Goal: Task Accomplishment & Management: Manage account settings

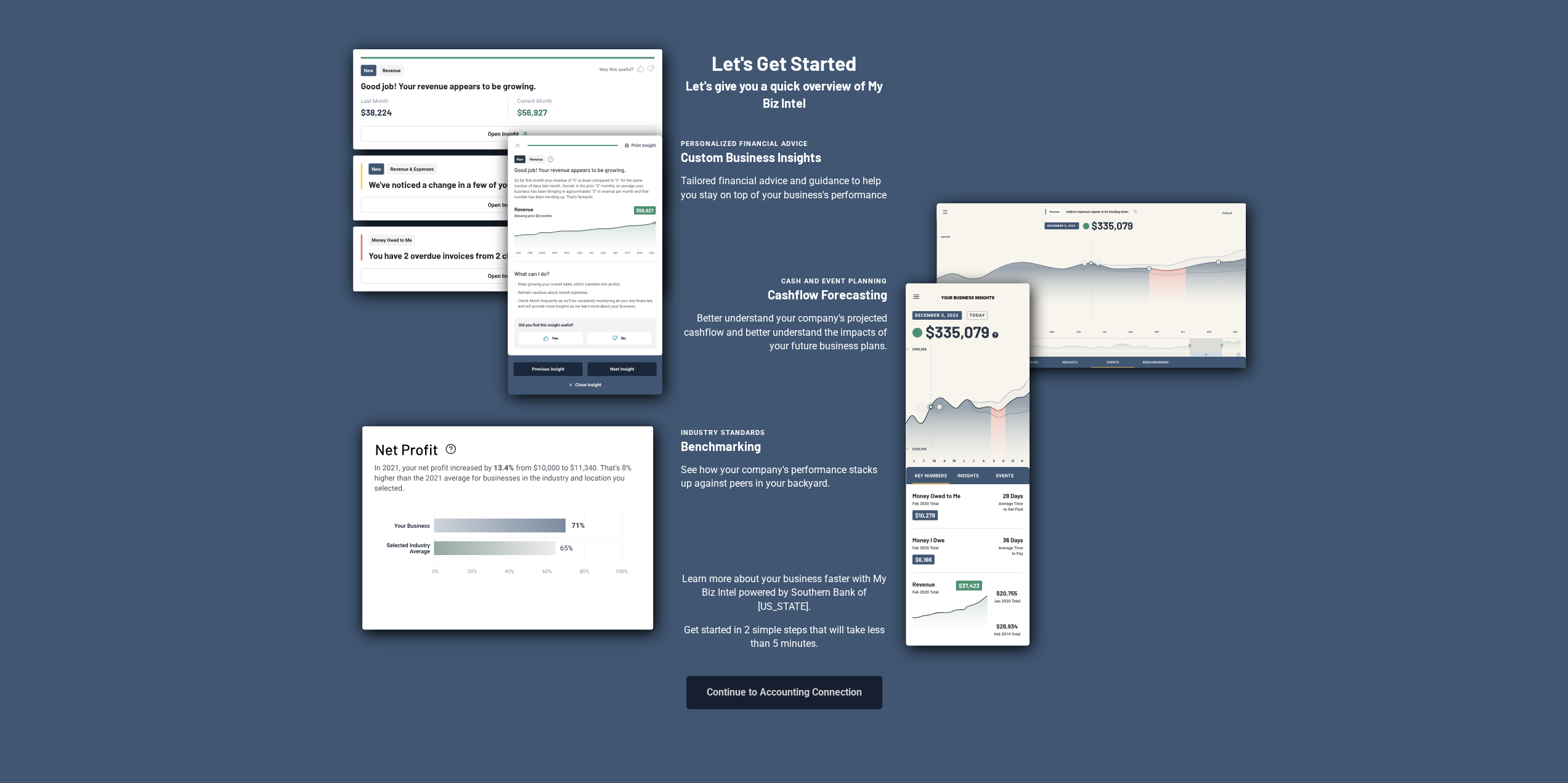
click at [844, 707] on button "Continue to Accounting Connection" at bounding box center [784, 693] width 196 height 33
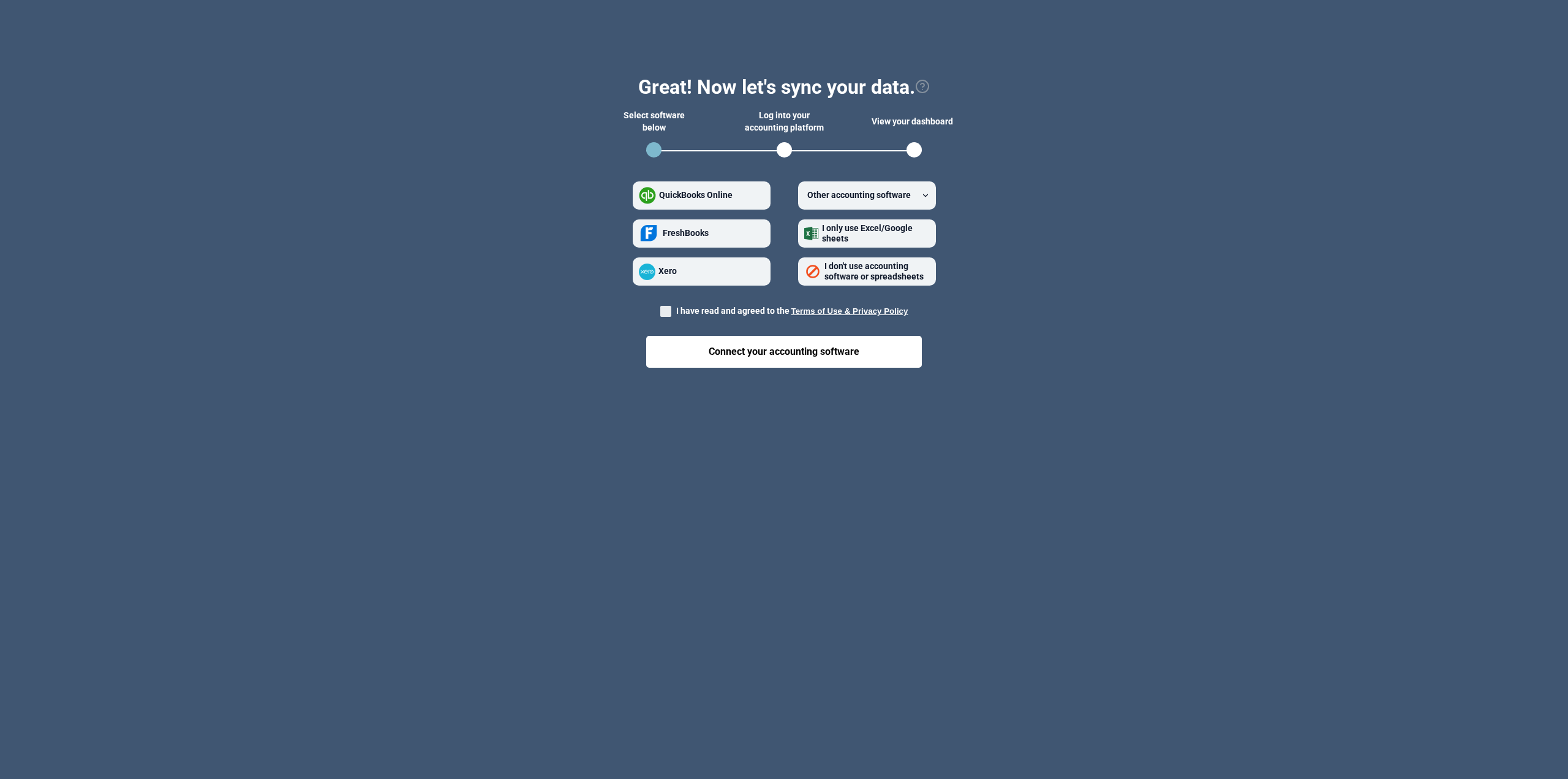
click at [704, 276] on label "Xero" at bounding box center [701, 271] width 138 height 28
click at [639, 272] on input "Xero" at bounding box center [639, 271] width 1 height 1
radio input "true"
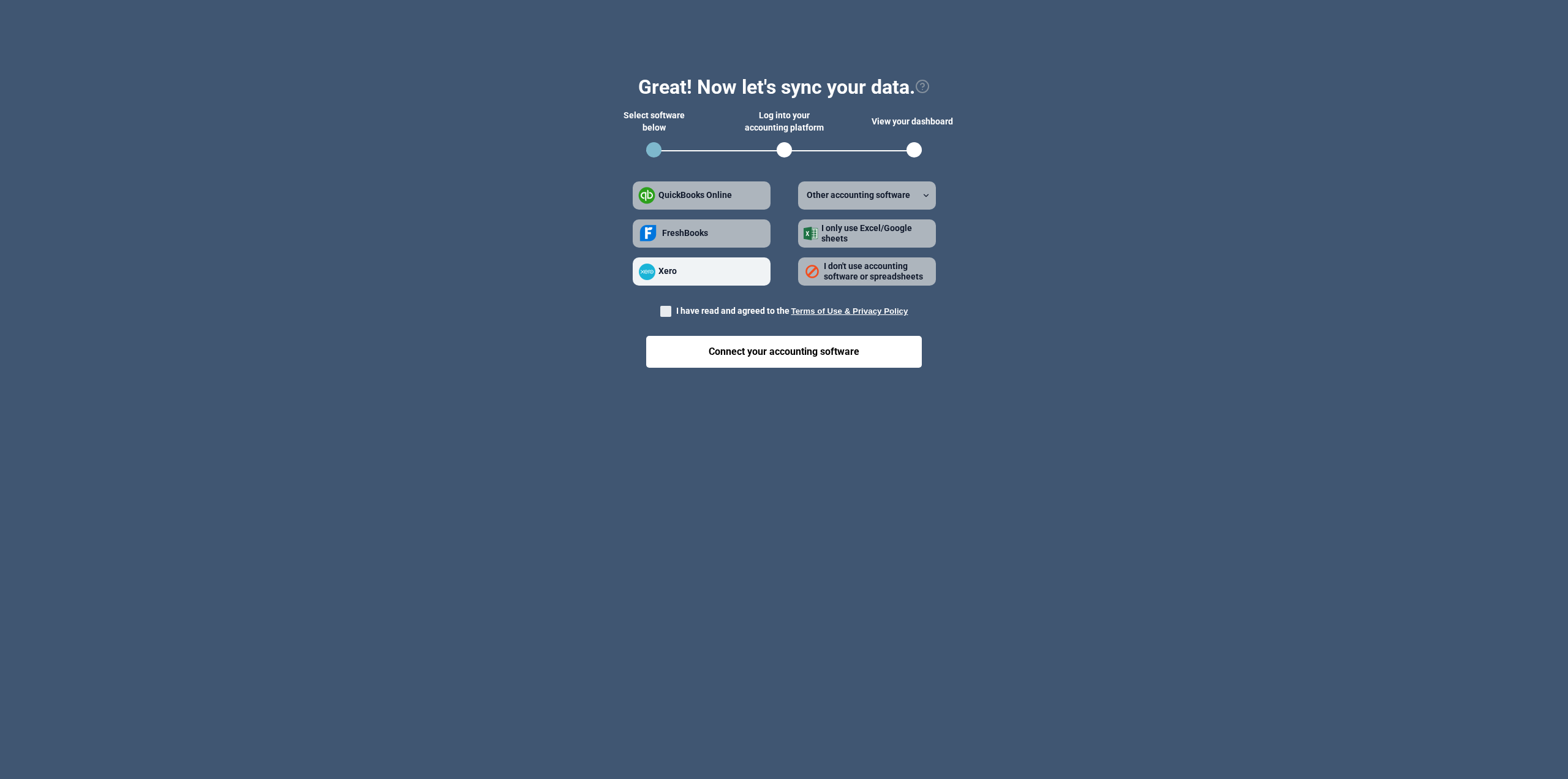
click at [664, 312] on span at bounding box center [665, 311] width 11 height 11
click at [661, 308] on input "I have read and agreed to the Terms of Use & Privacy Policy" at bounding box center [660, 307] width 1 height 1
checkbox input "true"
click at [709, 341] on button "Connect your accounting software" at bounding box center [784, 351] width 276 height 32
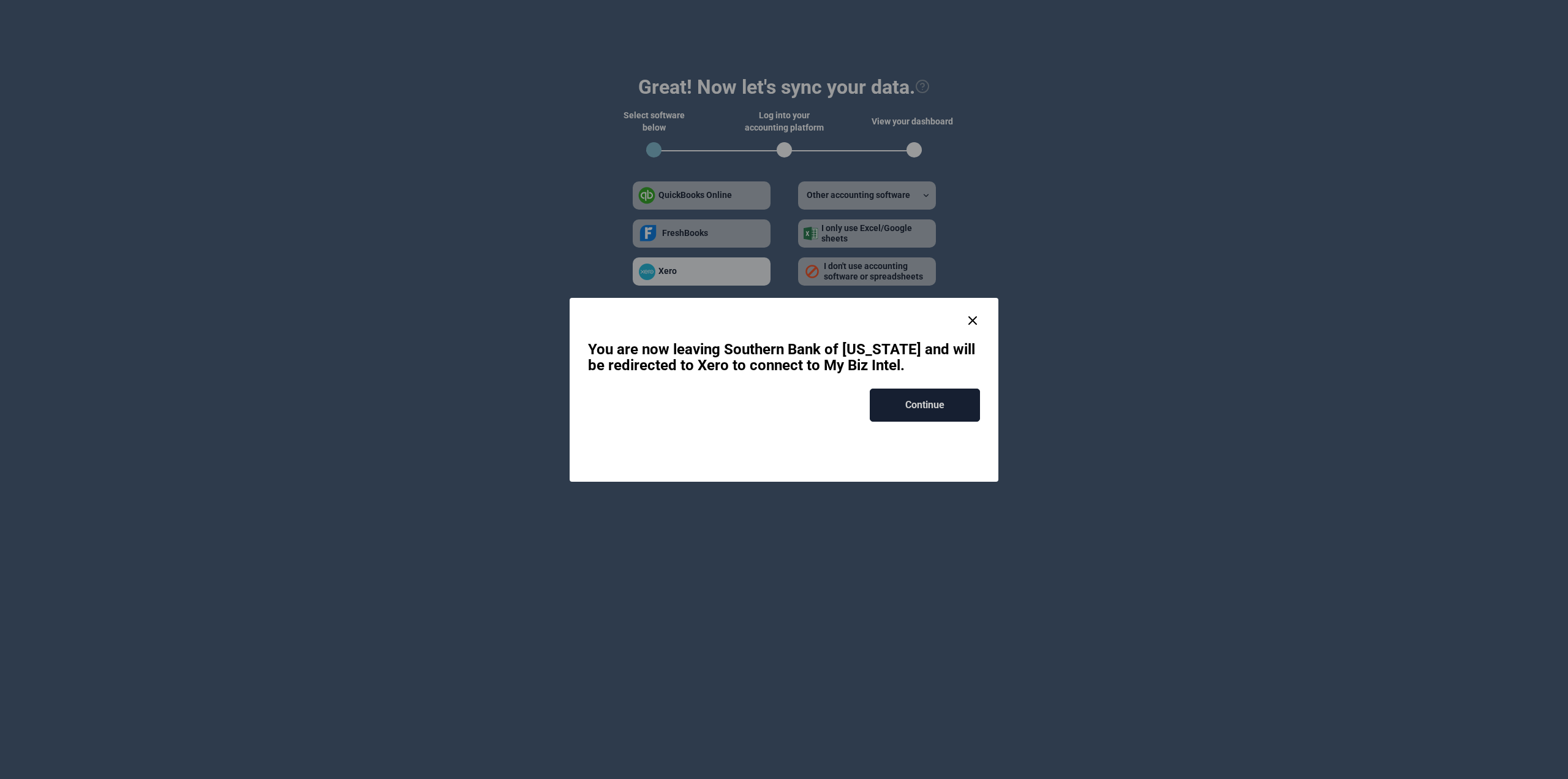
click at [908, 400] on button "Continue" at bounding box center [925, 405] width 110 height 33
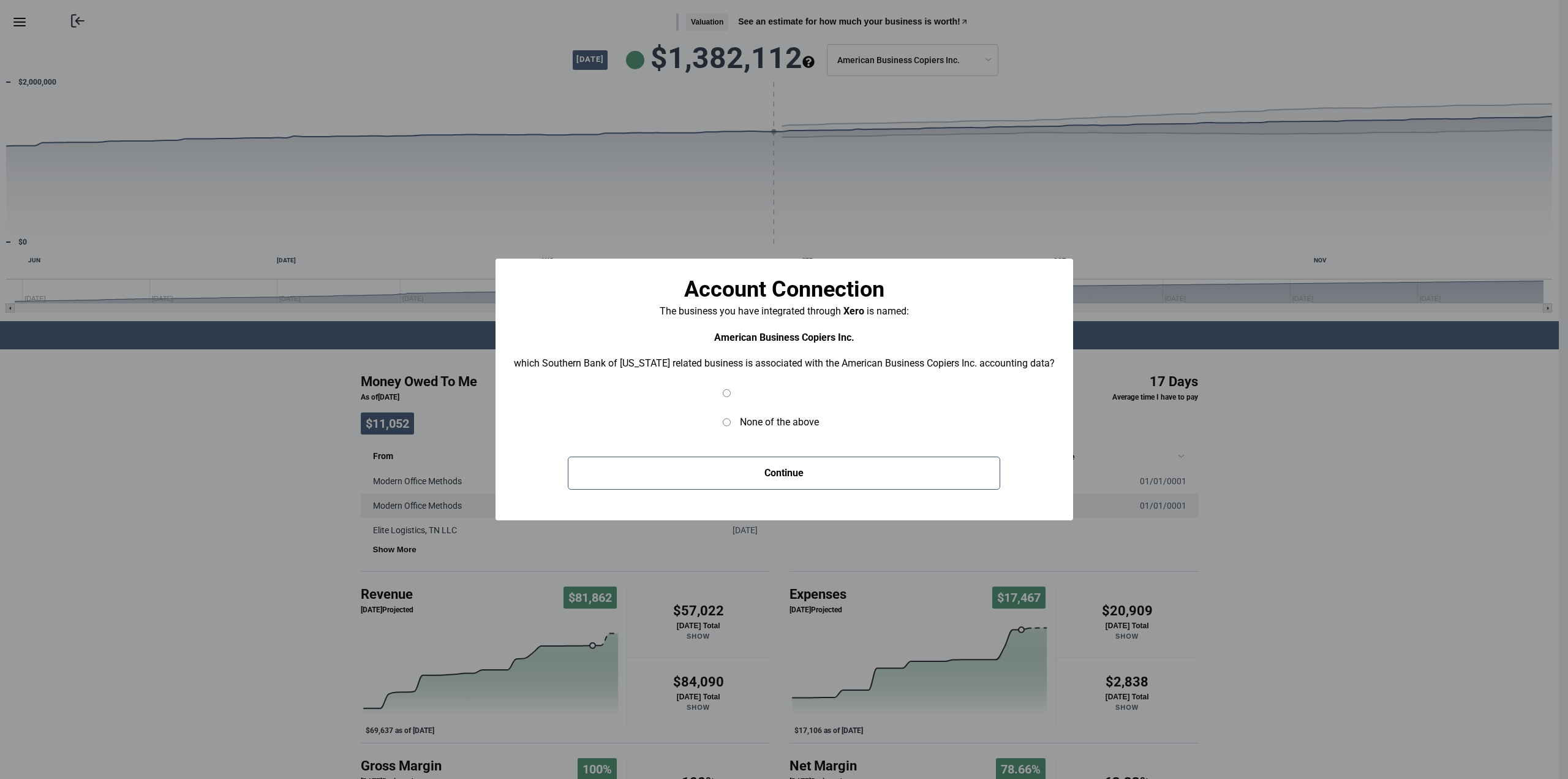
click at [728, 397] on input "radio" at bounding box center [727, 393] width 8 height 8
radio input "true"
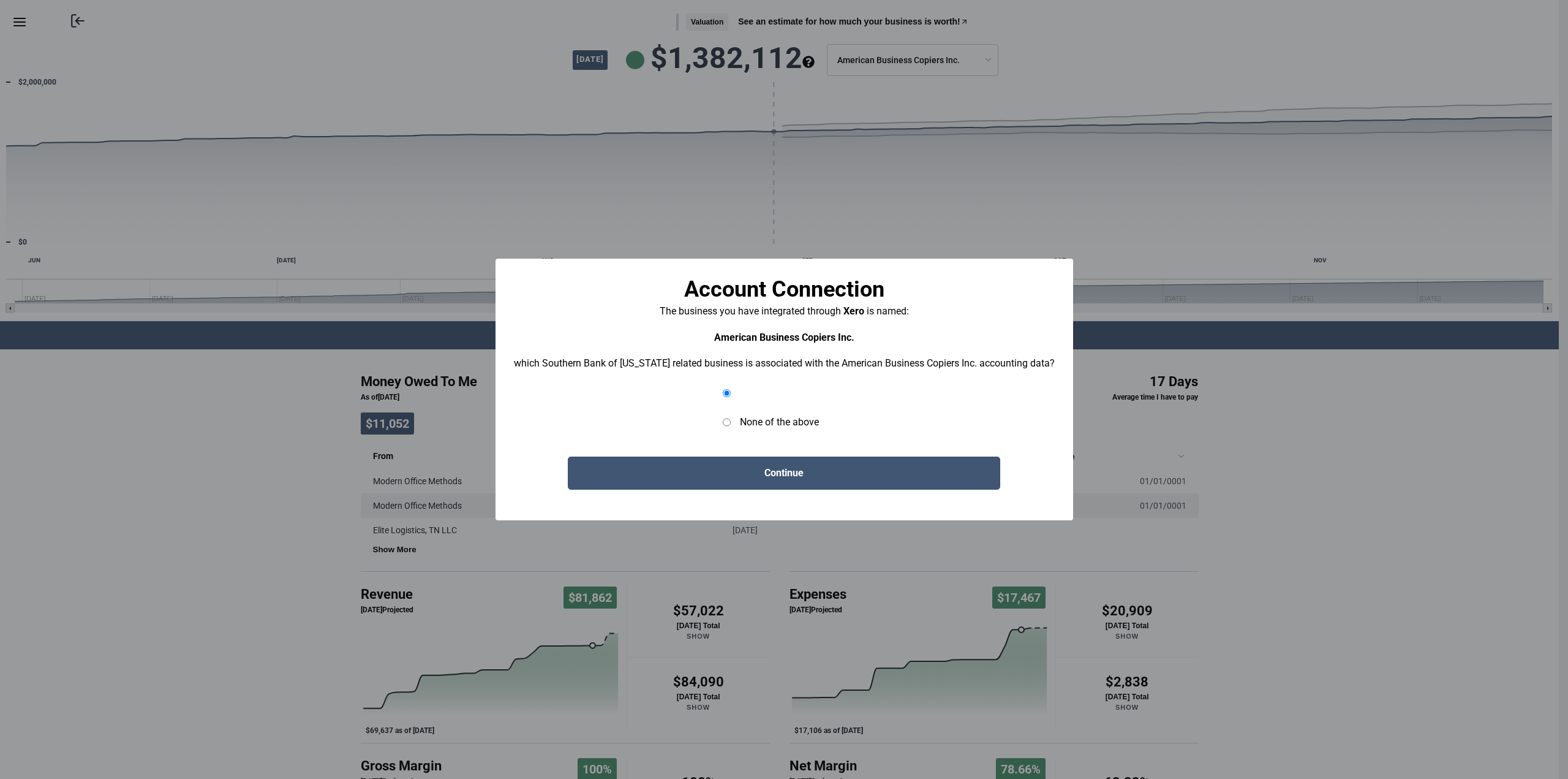
click at [725, 404] on div "None of the above" at bounding box center [784, 409] width 123 height 40
click at [724, 422] on input "None of the above" at bounding box center [727, 422] width 8 height 13
radio input "true"
radio input "false"
click at [776, 465] on button "Continue" at bounding box center [784, 473] width 433 height 33
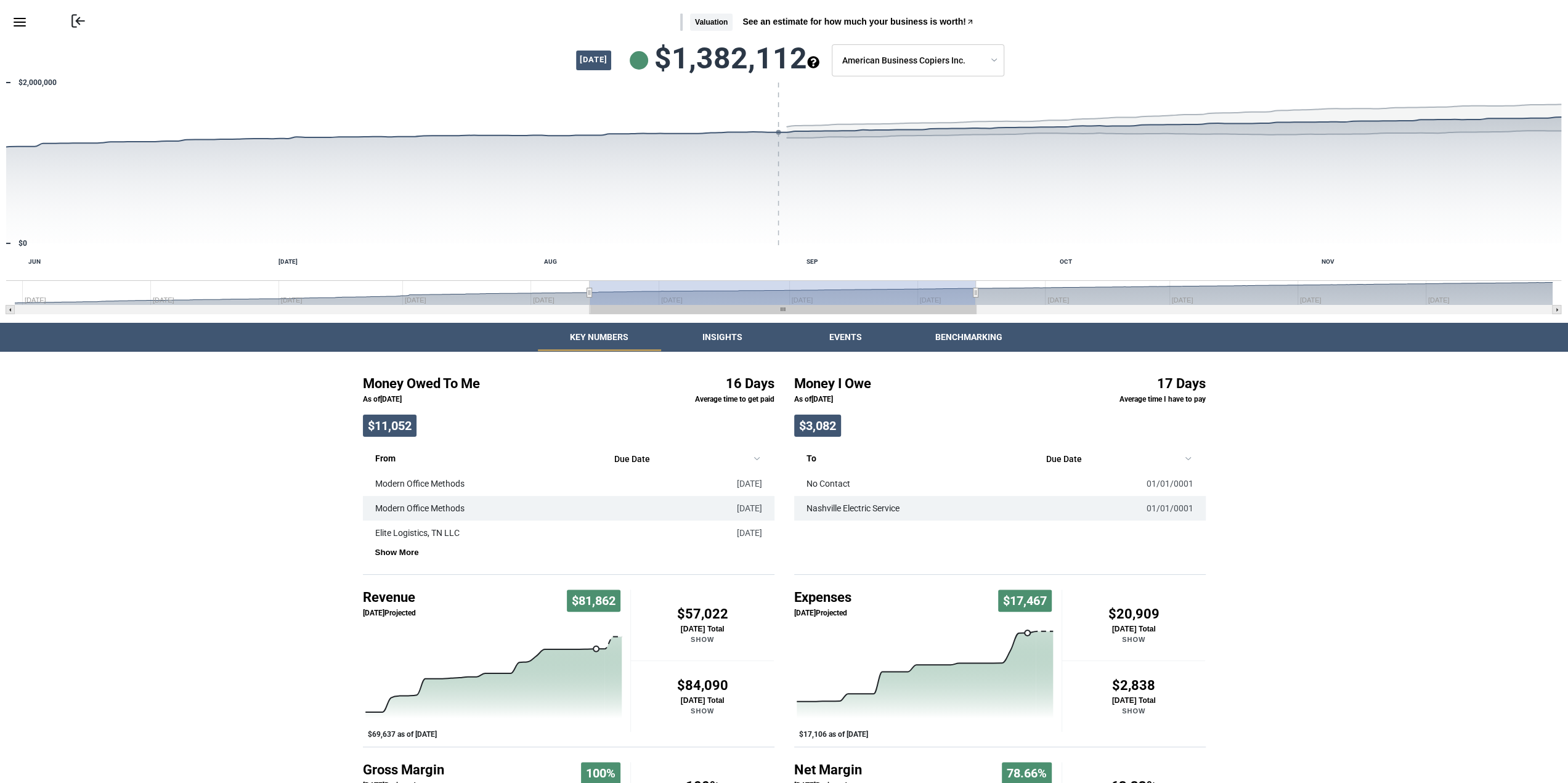
click at [1503, 416] on div "Money Owed To Me As of [DATE] $11,052 16 Days Average time to get paid From Due…" at bounding box center [784, 636] width 1568 height 568
click at [748, 23] on span "See an estimate for how much your business is worth!" at bounding box center [854, 22] width 224 height 8
click at [1294, 426] on div "Money Owed To Me As of [DATE] $11,052 16 Days Average time to get paid From Due…" at bounding box center [784, 636] width 1568 height 568
click at [22, 23] on icon "Menu" at bounding box center [20, 22] width 15 height 15
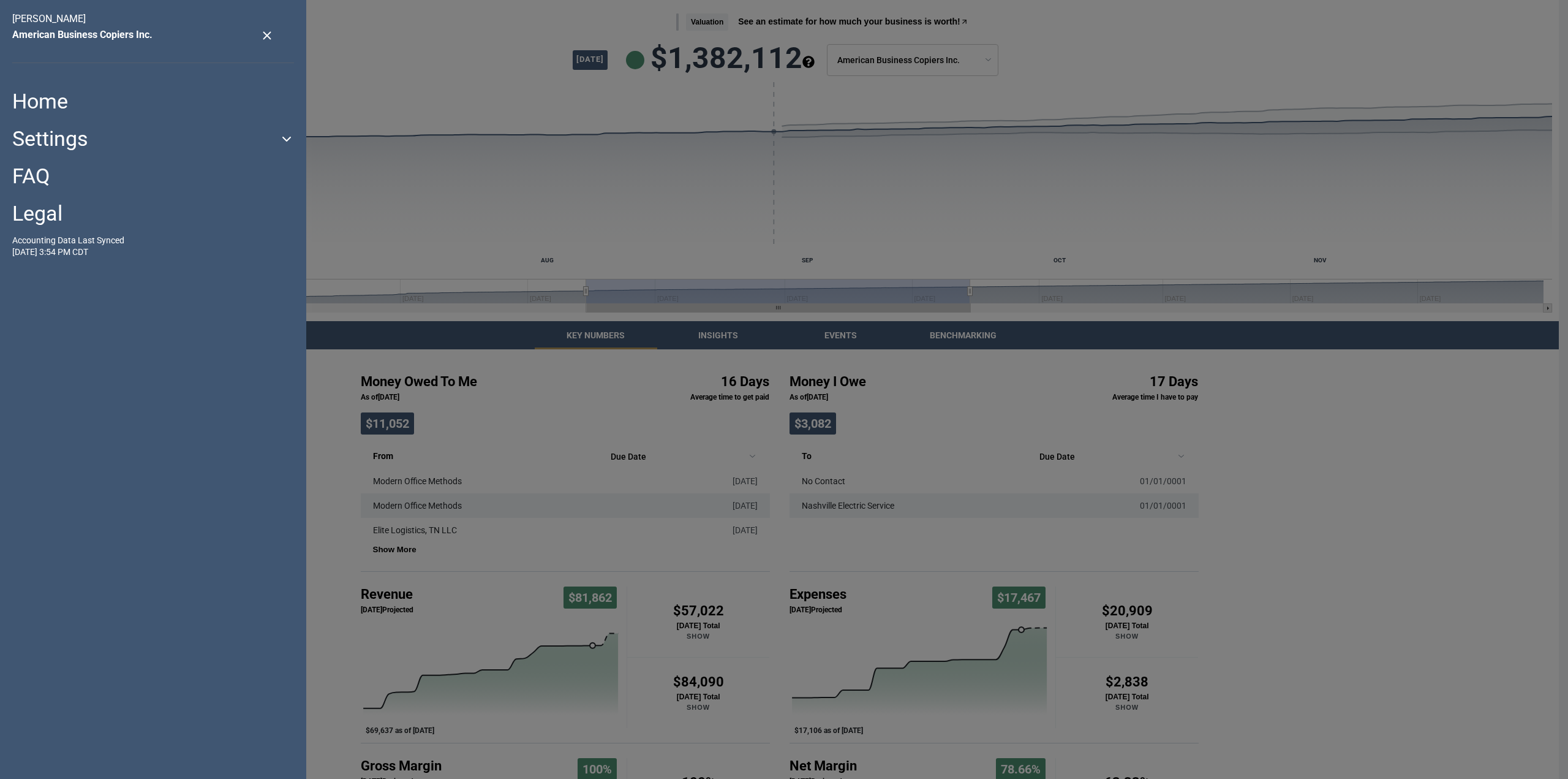
click at [41, 144] on button "Settings" at bounding box center [153, 138] width 282 height 25
click at [68, 171] on link "Manage My Businesses" at bounding box center [101, 176] width 178 height 21
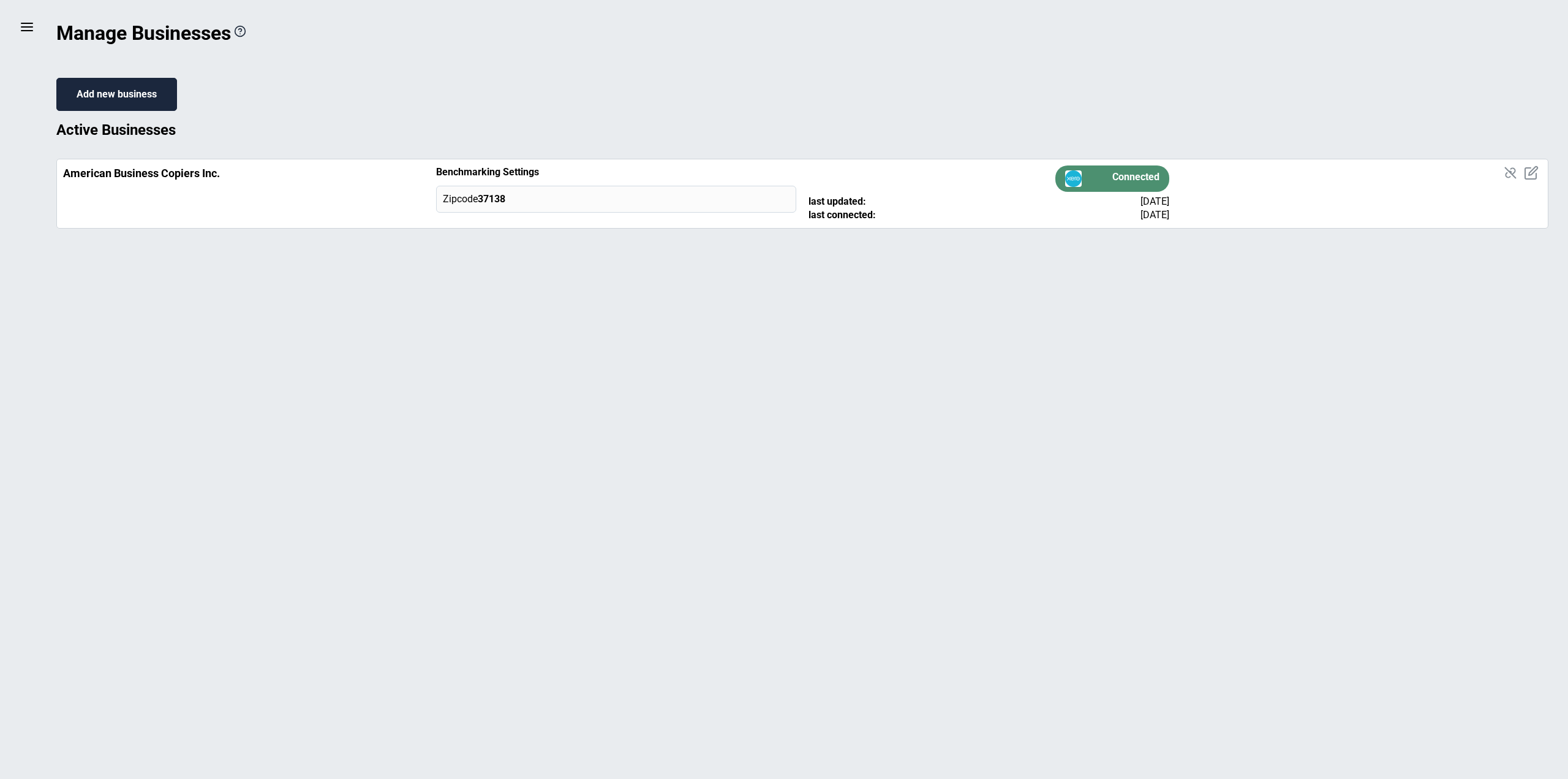
click at [19, 30] on main "menu Manage Businesses Add new business Active Businesses American Business Cop…" at bounding box center [784, 389] width 1568 height 779
click at [23, 31] on icon "menu" at bounding box center [27, 27] width 15 height 15
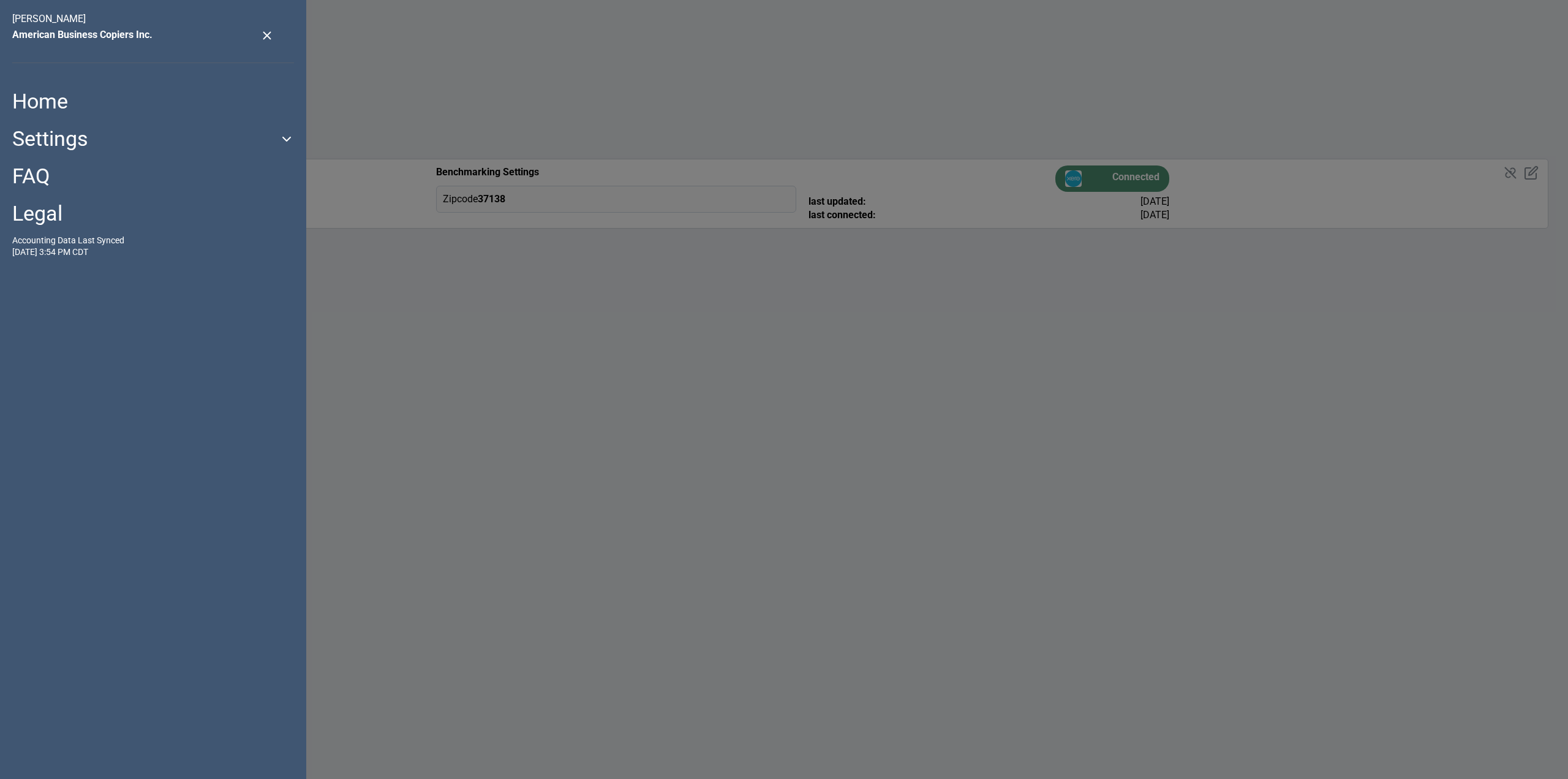
click at [63, 140] on button "Settings" at bounding box center [153, 138] width 282 height 25
click at [65, 211] on link "User Profile" at bounding box center [56, 212] width 88 height 21
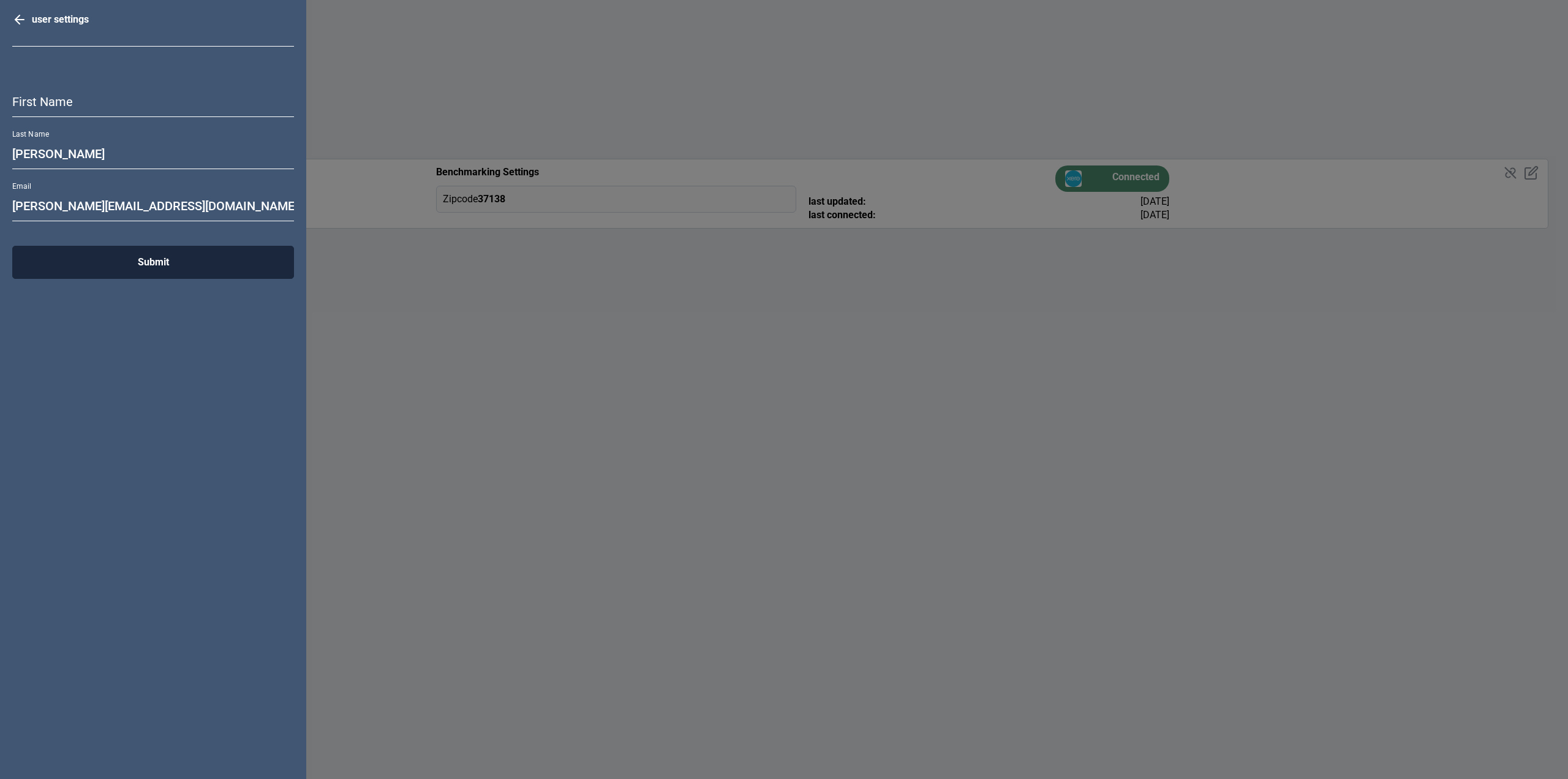
click at [81, 101] on input "First Name" at bounding box center [153, 102] width 282 height 30
type input "Erik"
type input "Manger"
click at [152, 263] on button "Submit" at bounding box center [153, 262] width 282 height 33
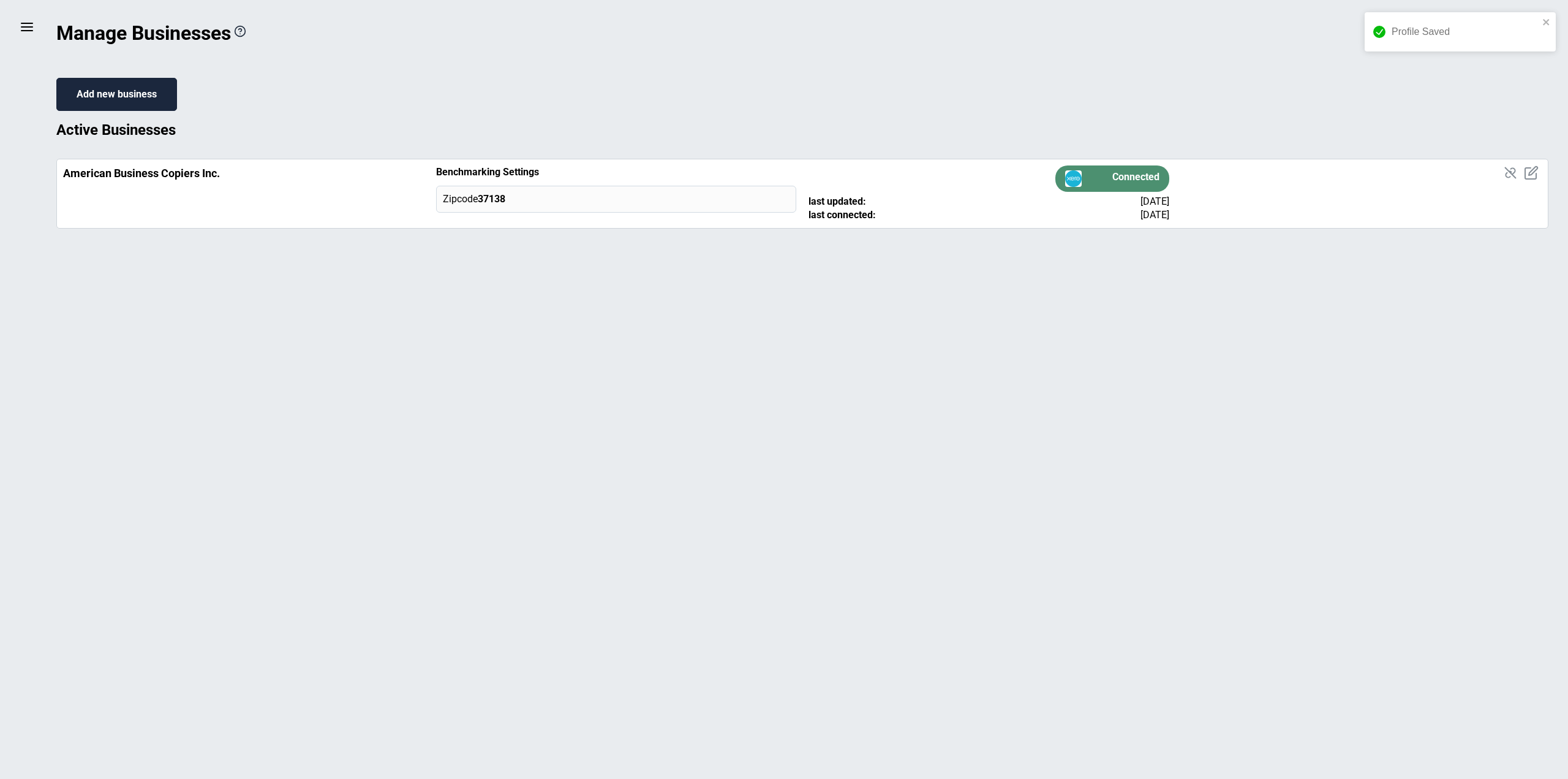
click at [15, 16] on main "menu Manage Businesses Add new business Active Businesses American Business Cop…" at bounding box center [784, 389] width 1568 height 779
click at [23, 25] on icon "menu" at bounding box center [27, 27] width 15 height 15
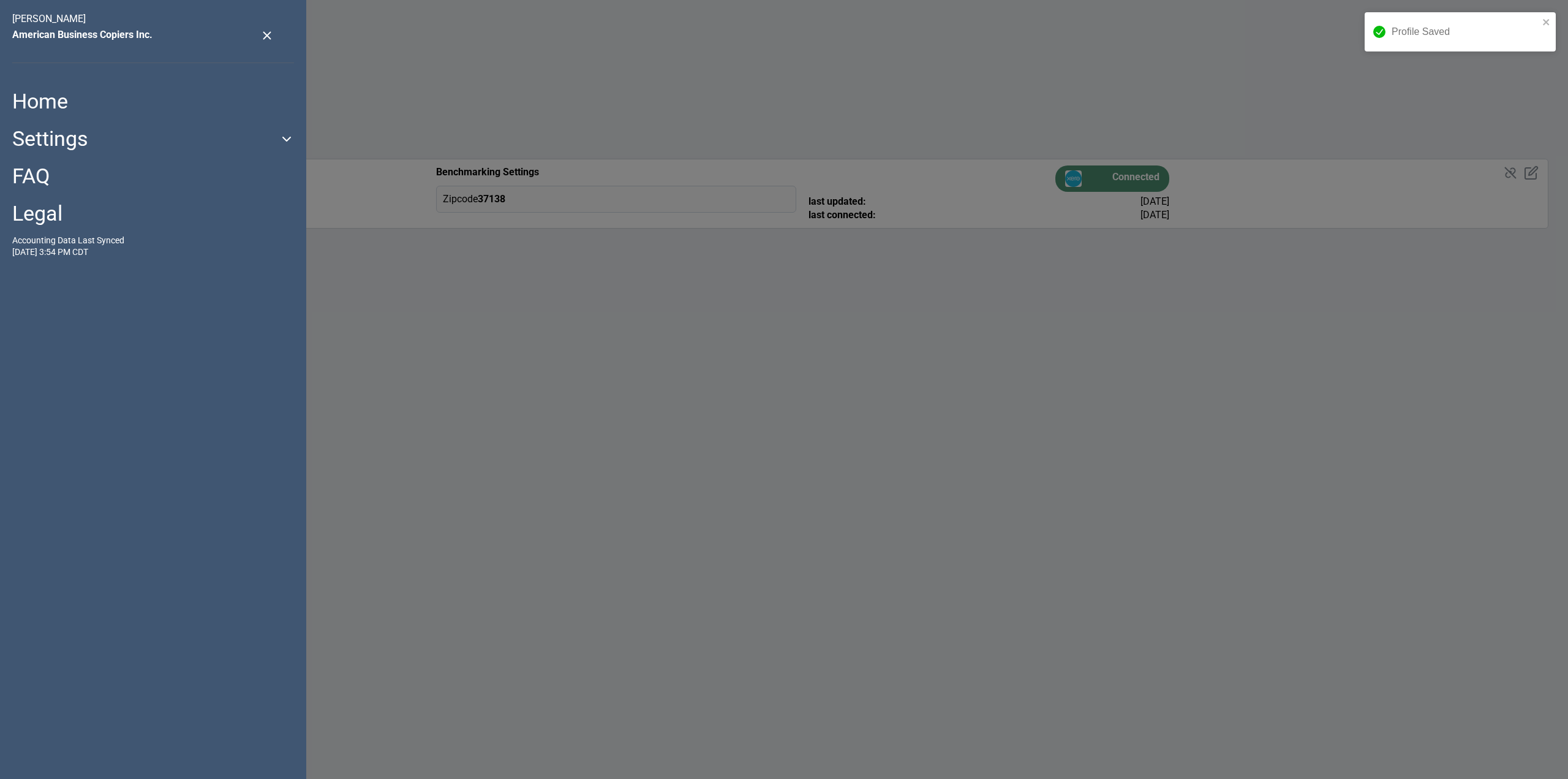
click at [49, 96] on link "Home" at bounding box center [153, 101] width 282 height 25
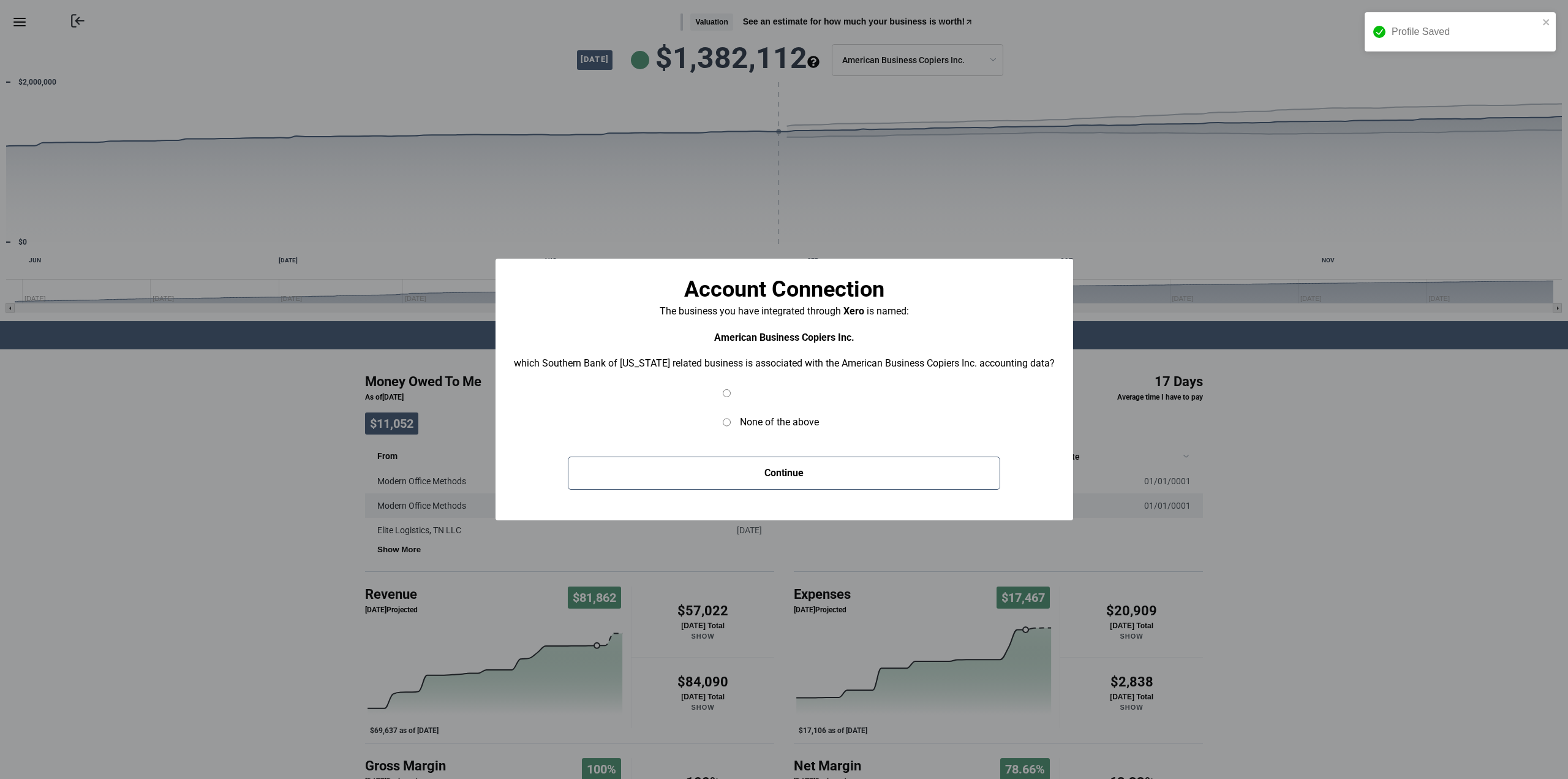
click at [725, 396] on input "radio" at bounding box center [727, 393] width 8 height 8
radio input "true"
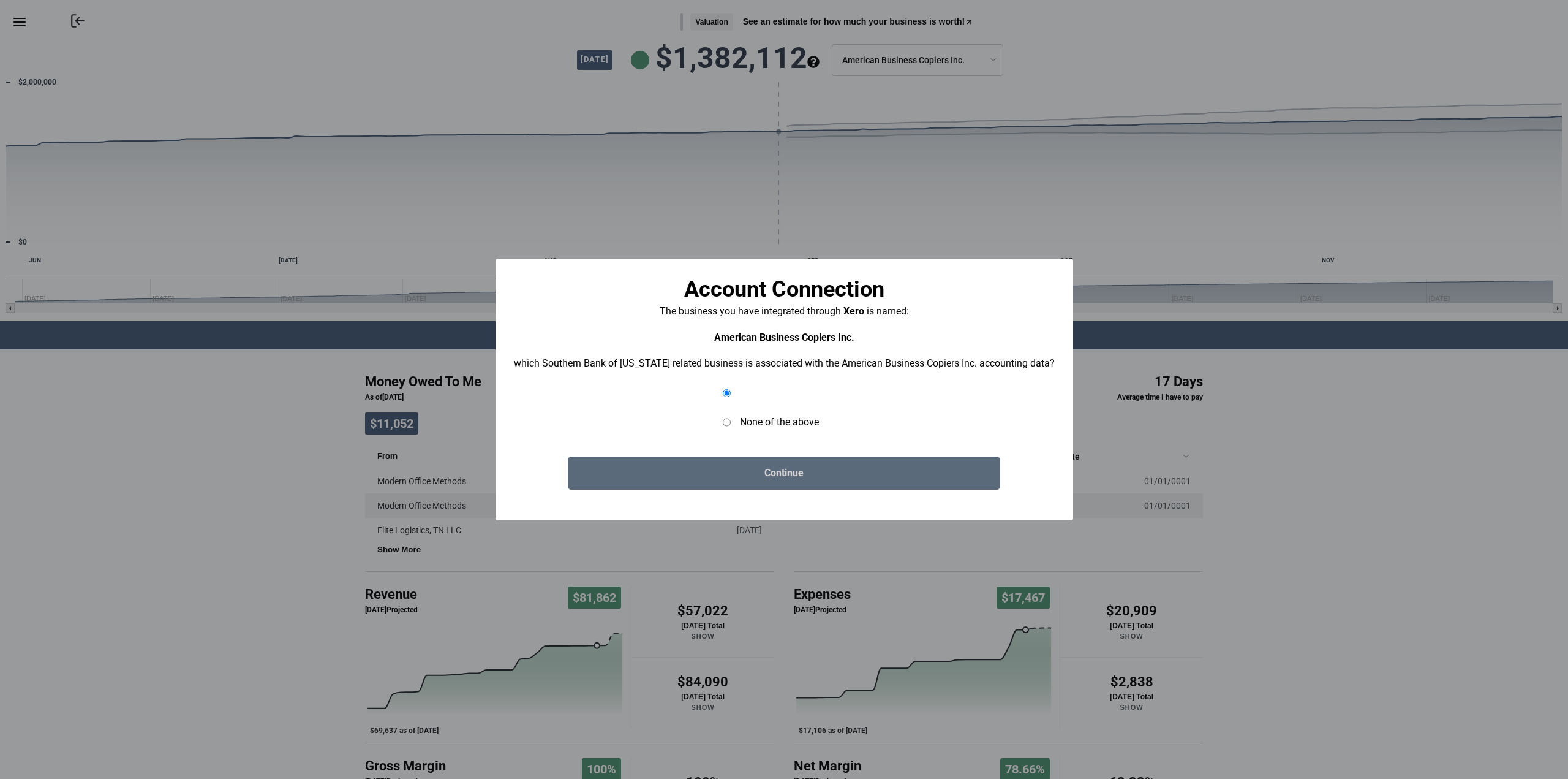
click at [773, 472] on button "Continue" at bounding box center [784, 473] width 433 height 33
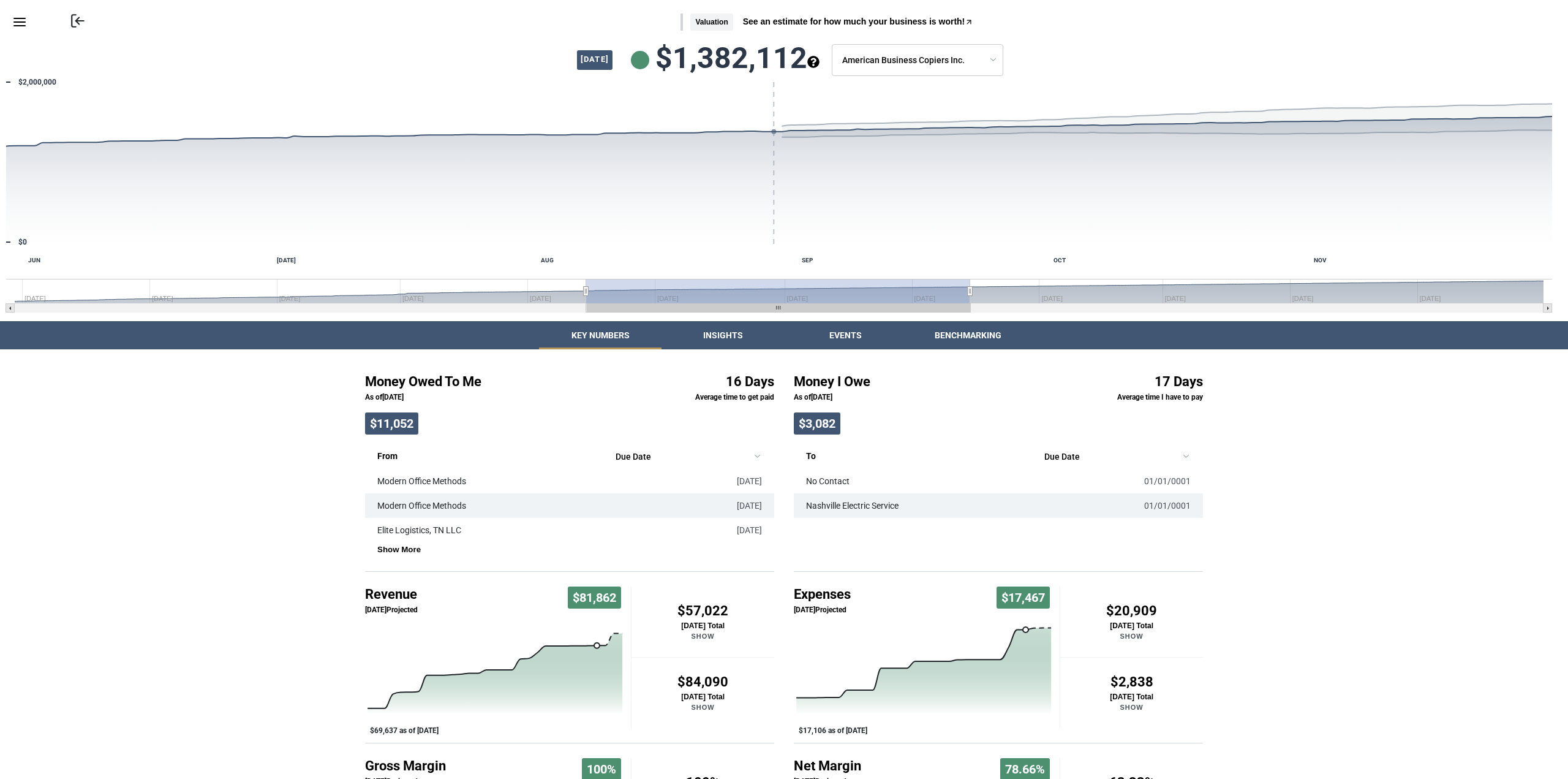
click at [884, 57] on body "Skip to main content Return to Online Banking Valuation See an estimate for how…" at bounding box center [784, 458] width 1568 height 915
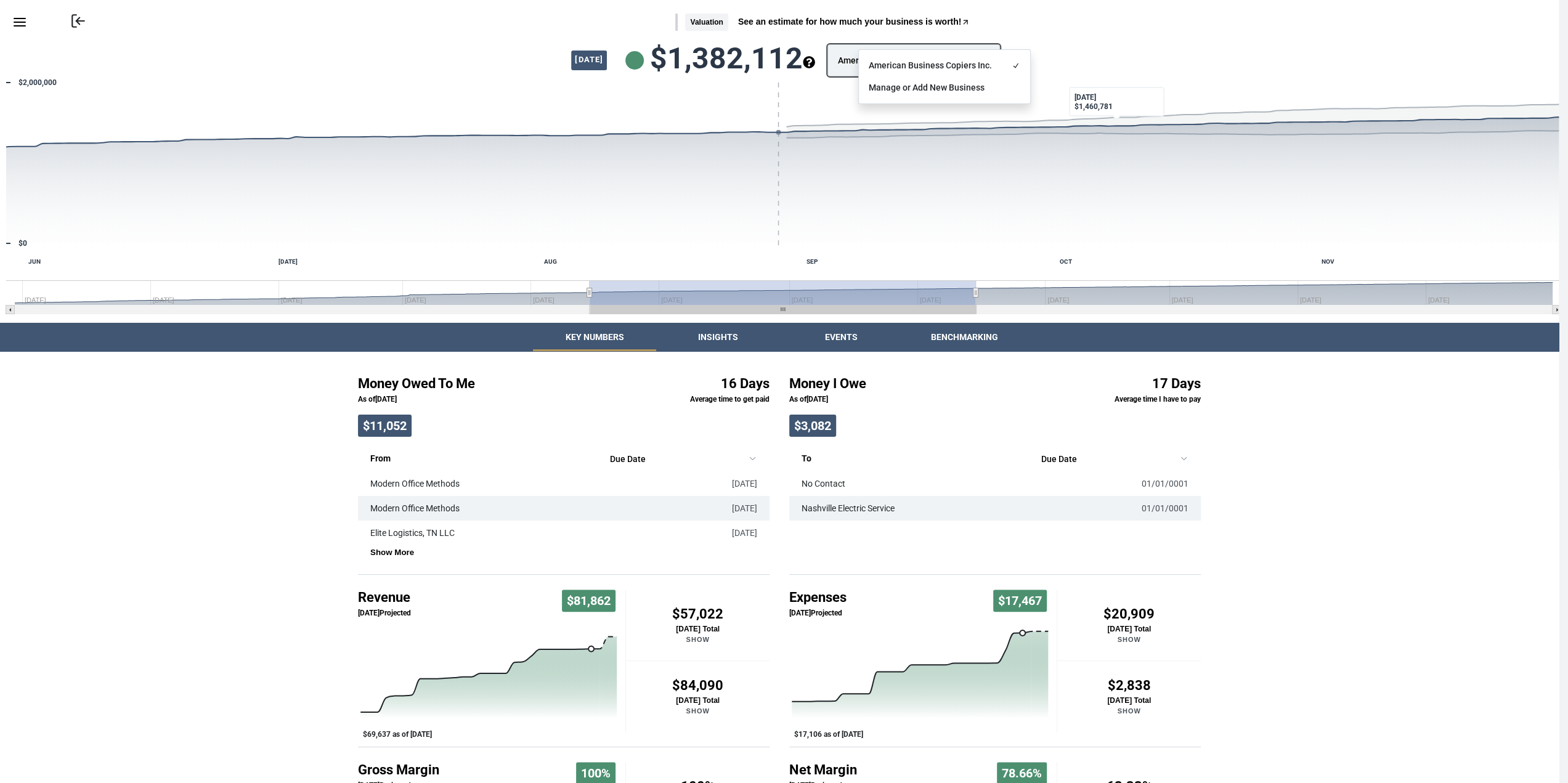
click at [1396, 466] on html "Skip to main content Return to Online Banking Valuation See an estimate for how…" at bounding box center [784, 460] width 1568 height 920
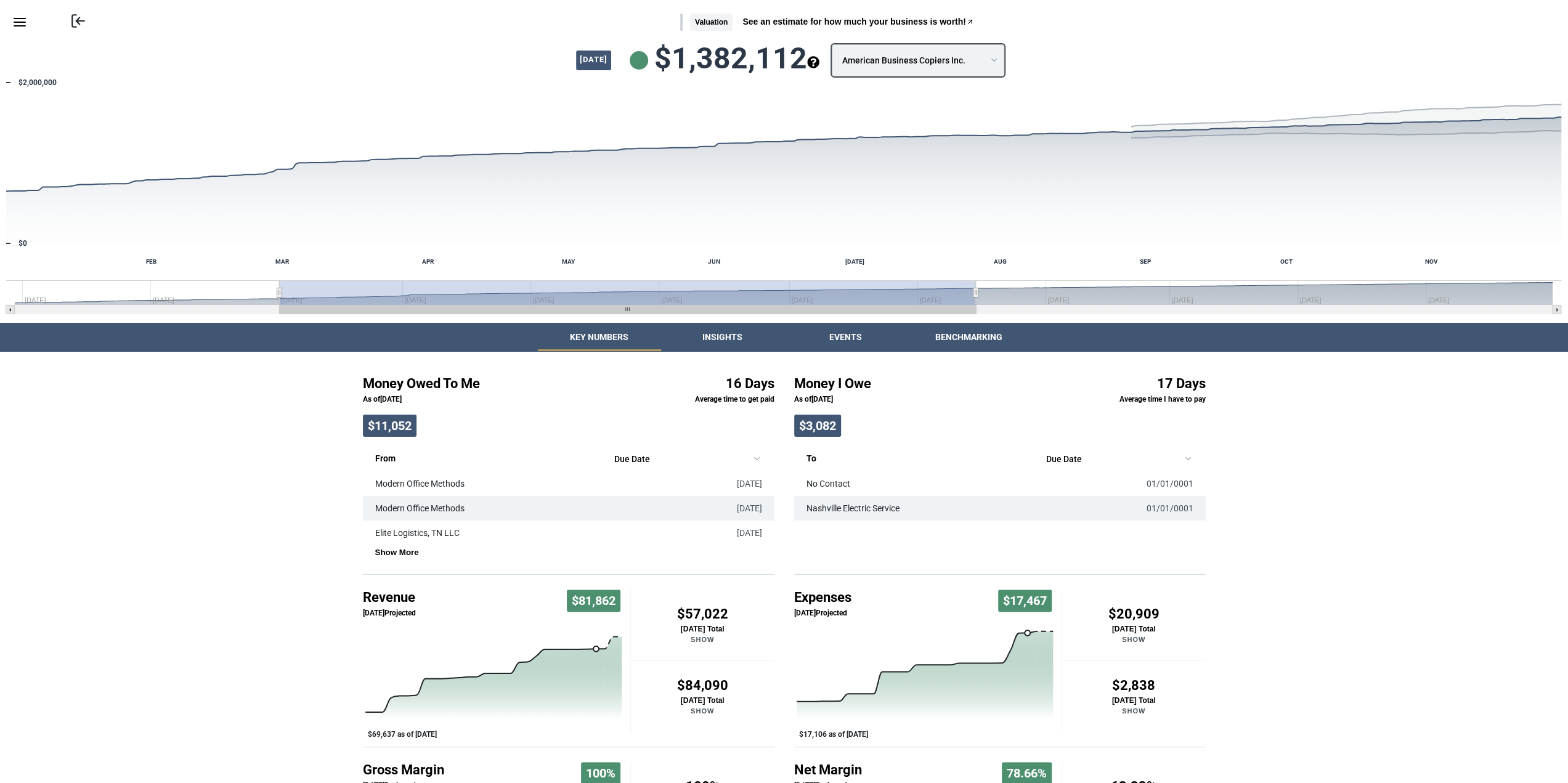
drag, startPoint x: 590, startPoint y: 292, endPoint x: 280, endPoint y: 307, distance: 310.4
click at [280, 307] on g "Interactive chart" at bounding box center [783, 297] width 1555 height 34
drag, startPoint x: 973, startPoint y: 292, endPoint x: 1045, endPoint y: 311, distance: 74.5
click at [1045, 311] on icon "Created with Highcharts 10.3.3 NOV OCT SEP AUG [DATE] APR MAY JUN MAR FEB DEC […" at bounding box center [783, 199] width 1567 height 246
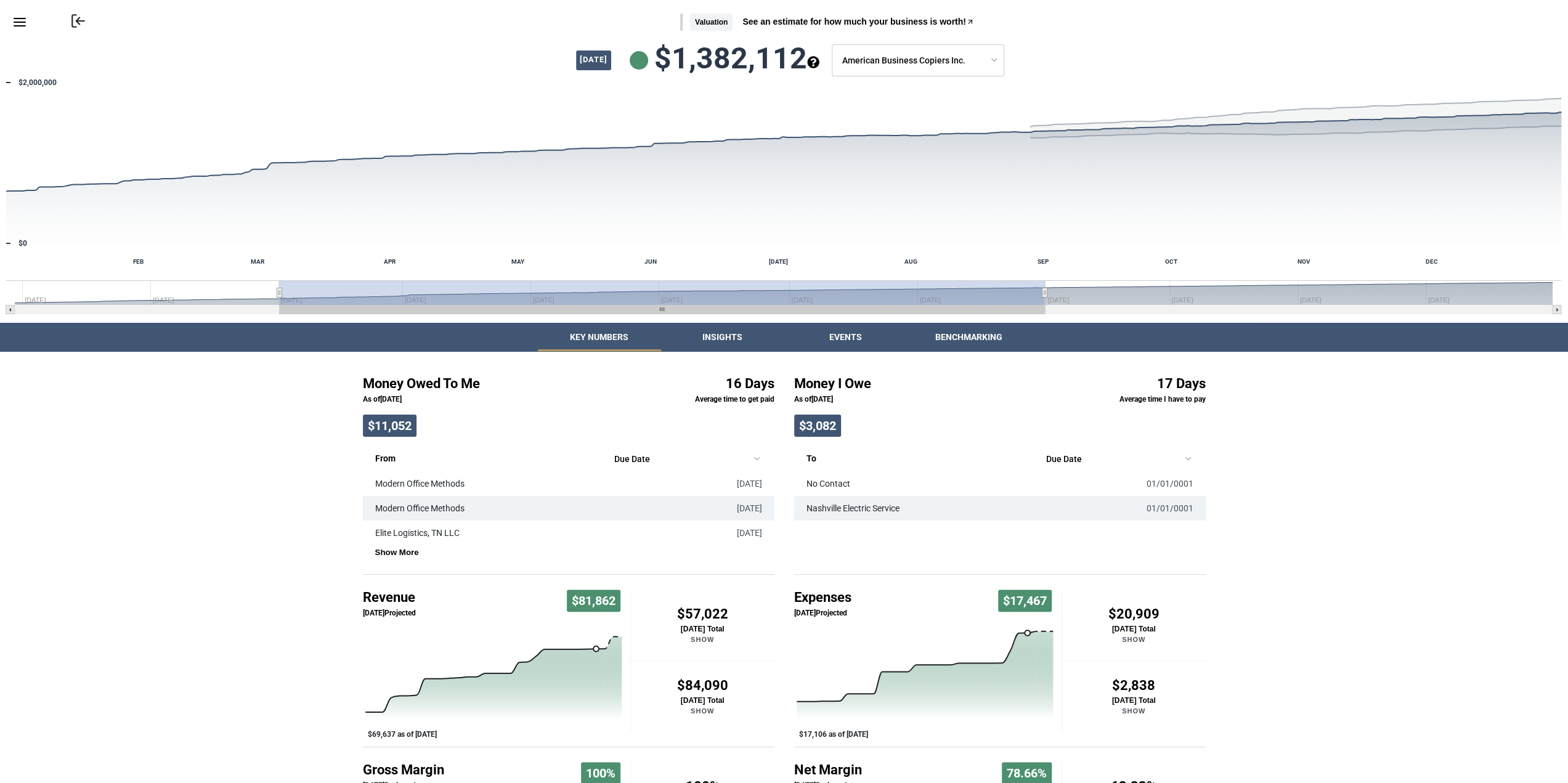
click at [1398, 405] on div "Money Owed To Me As of [DATE] $11,052 16 Days Average time to get paid From Due…" at bounding box center [784, 636] width 1568 height 568
click at [747, 341] on button "Insights" at bounding box center [723, 337] width 123 height 28
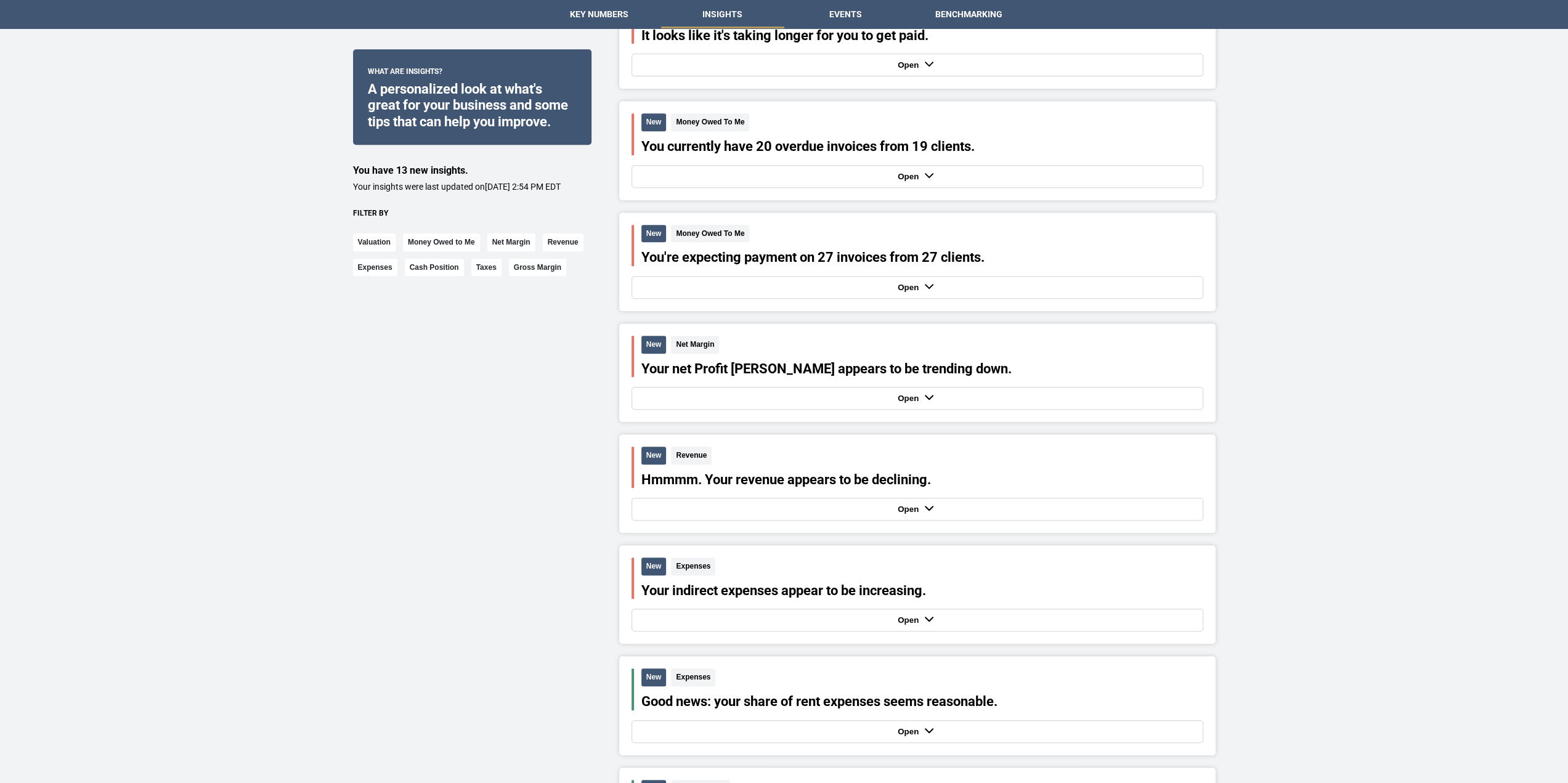
scroll to position [493, 0]
click at [959, 508] on div "Open" at bounding box center [917, 508] width 565 height 17
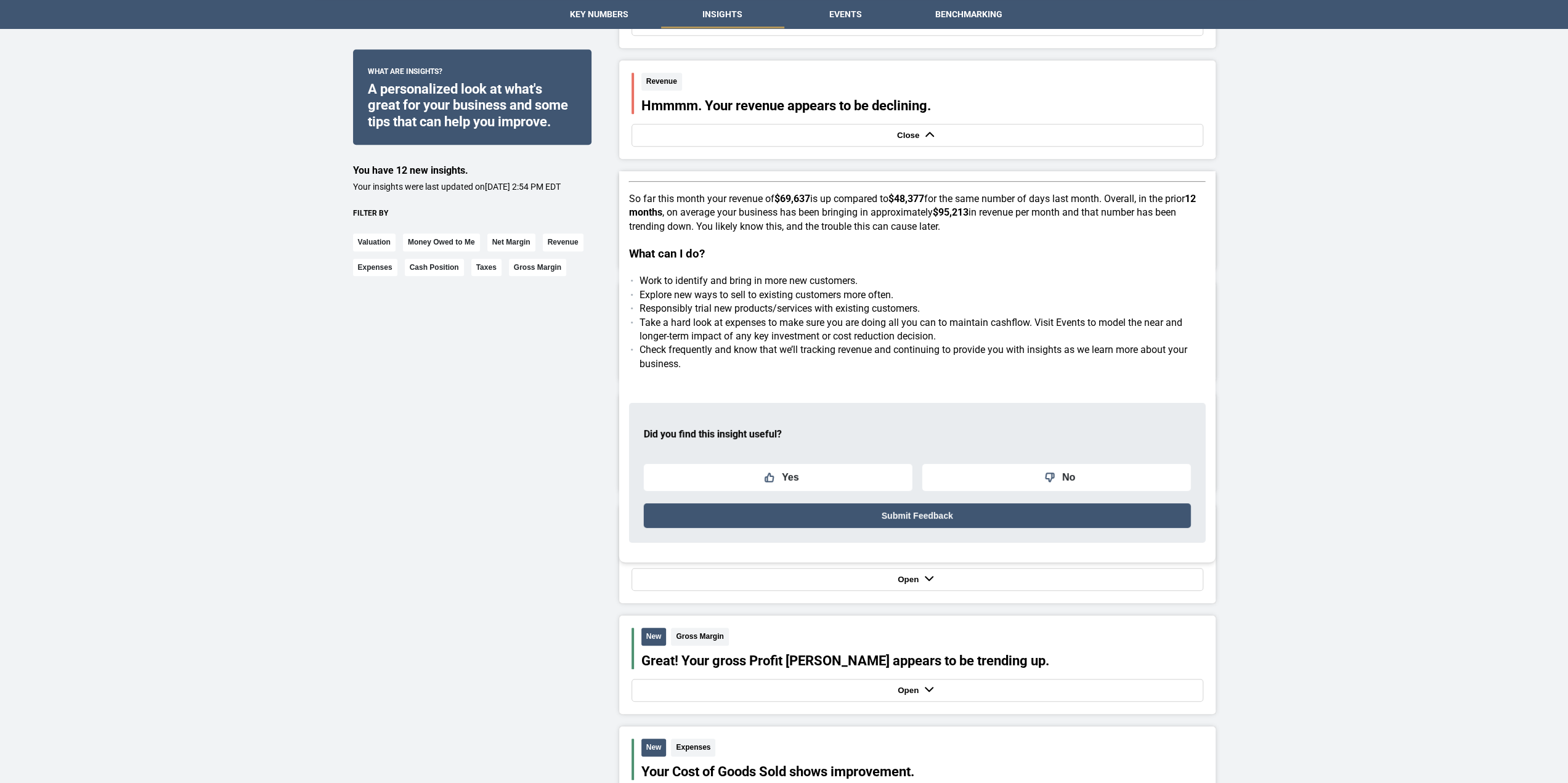
scroll to position [876, 0]
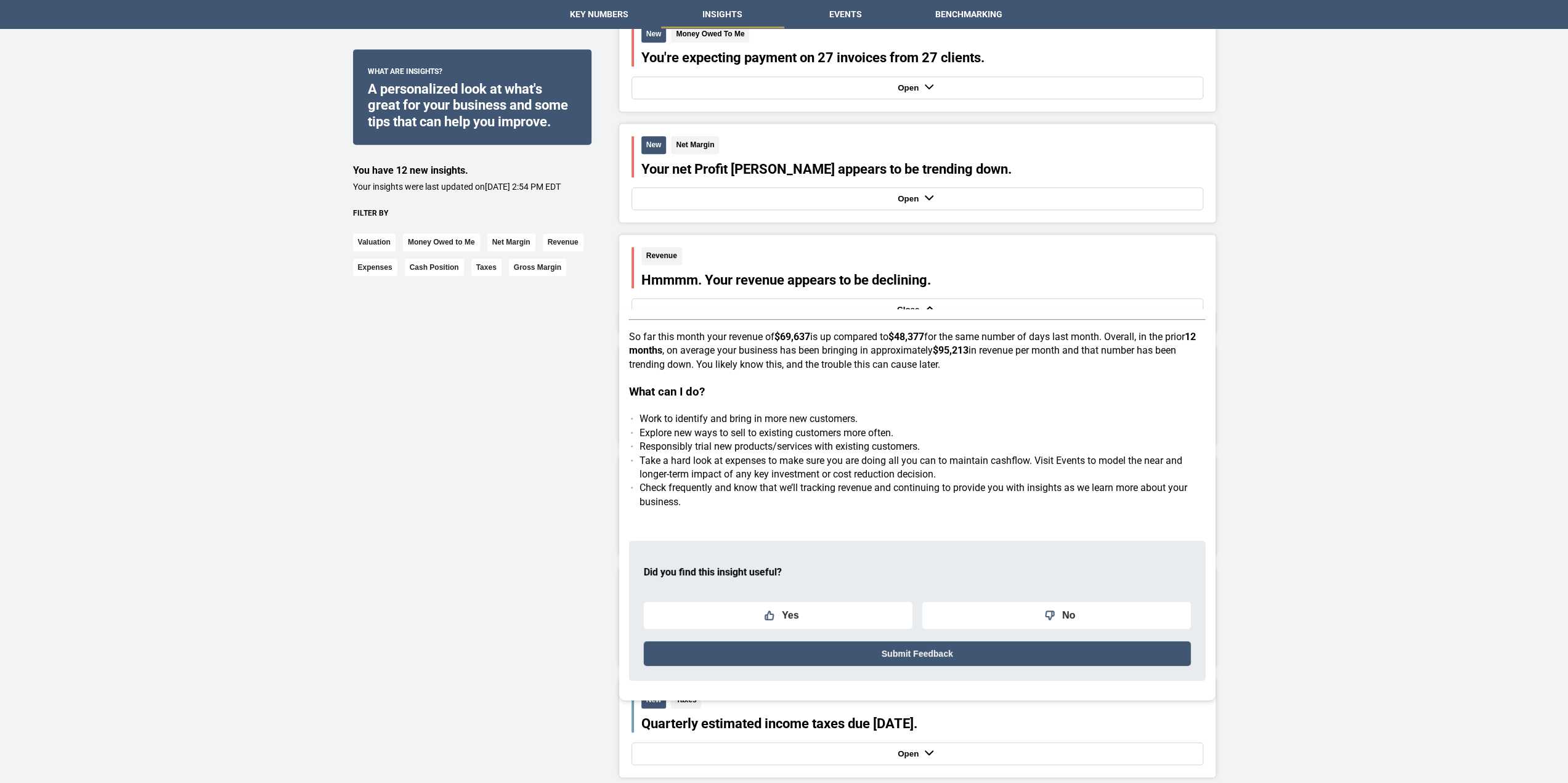
click at [1282, 398] on div "What are insights? A personalized look at what's great for your business and so…" at bounding box center [784, 641] width 1568 height 1963
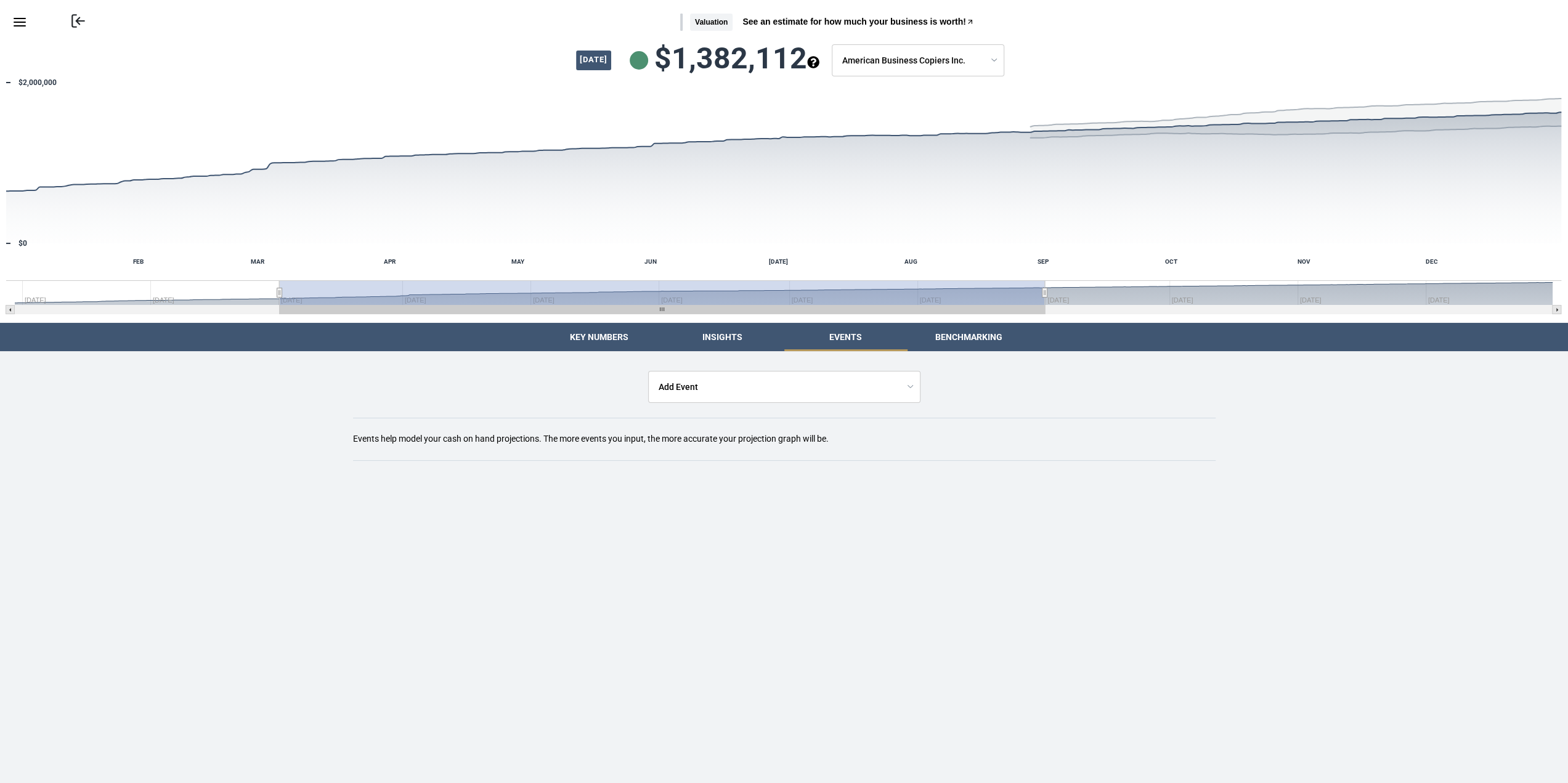
click at [860, 336] on button "Events" at bounding box center [845, 337] width 123 height 28
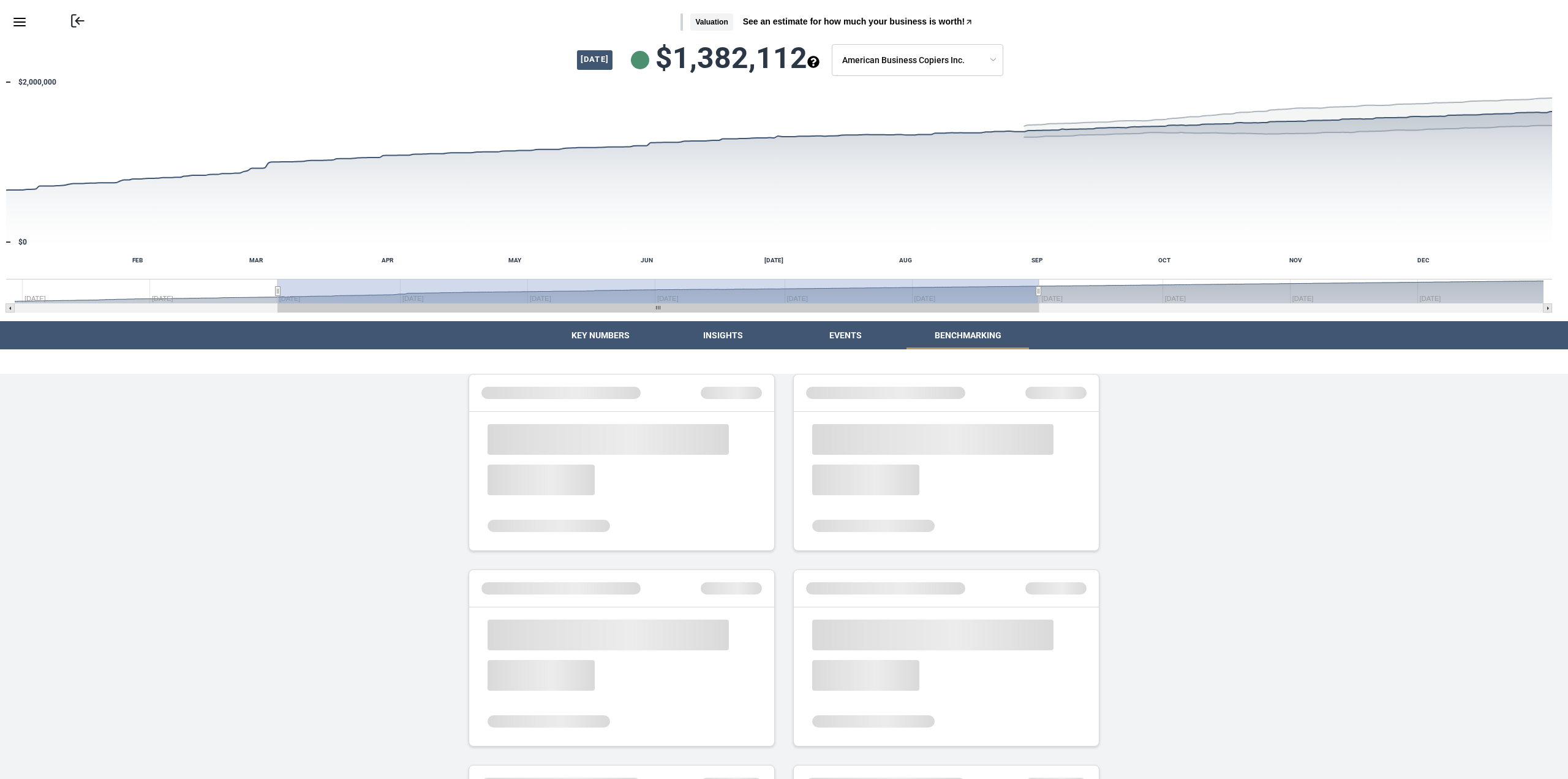
click at [958, 341] on button "Benchmarking" at bounding box center [967, 336] width 123 height 28
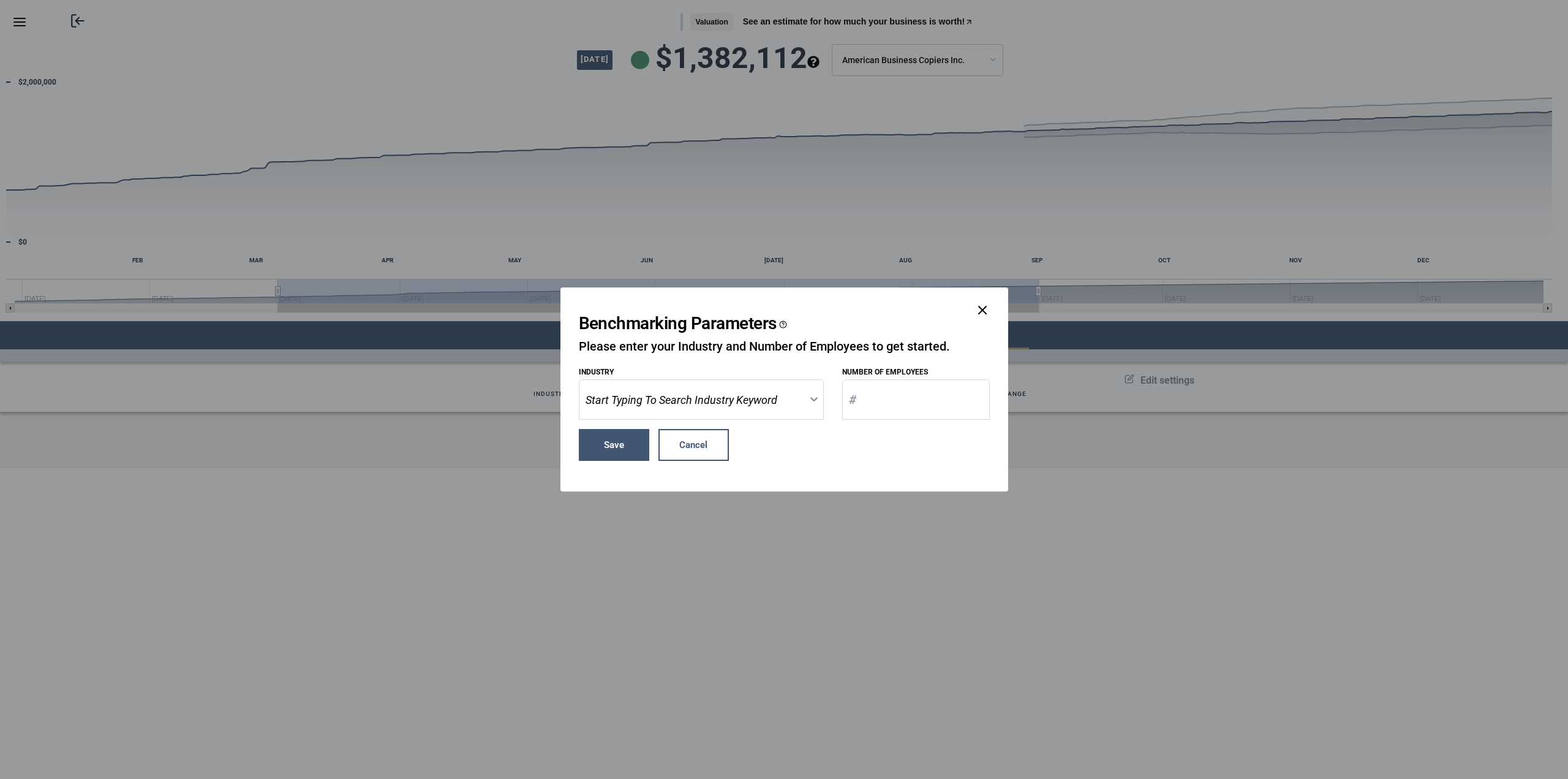
click at [982, 317] on icon "close dialog" at bounding box center [983, 310] width 15 height 15
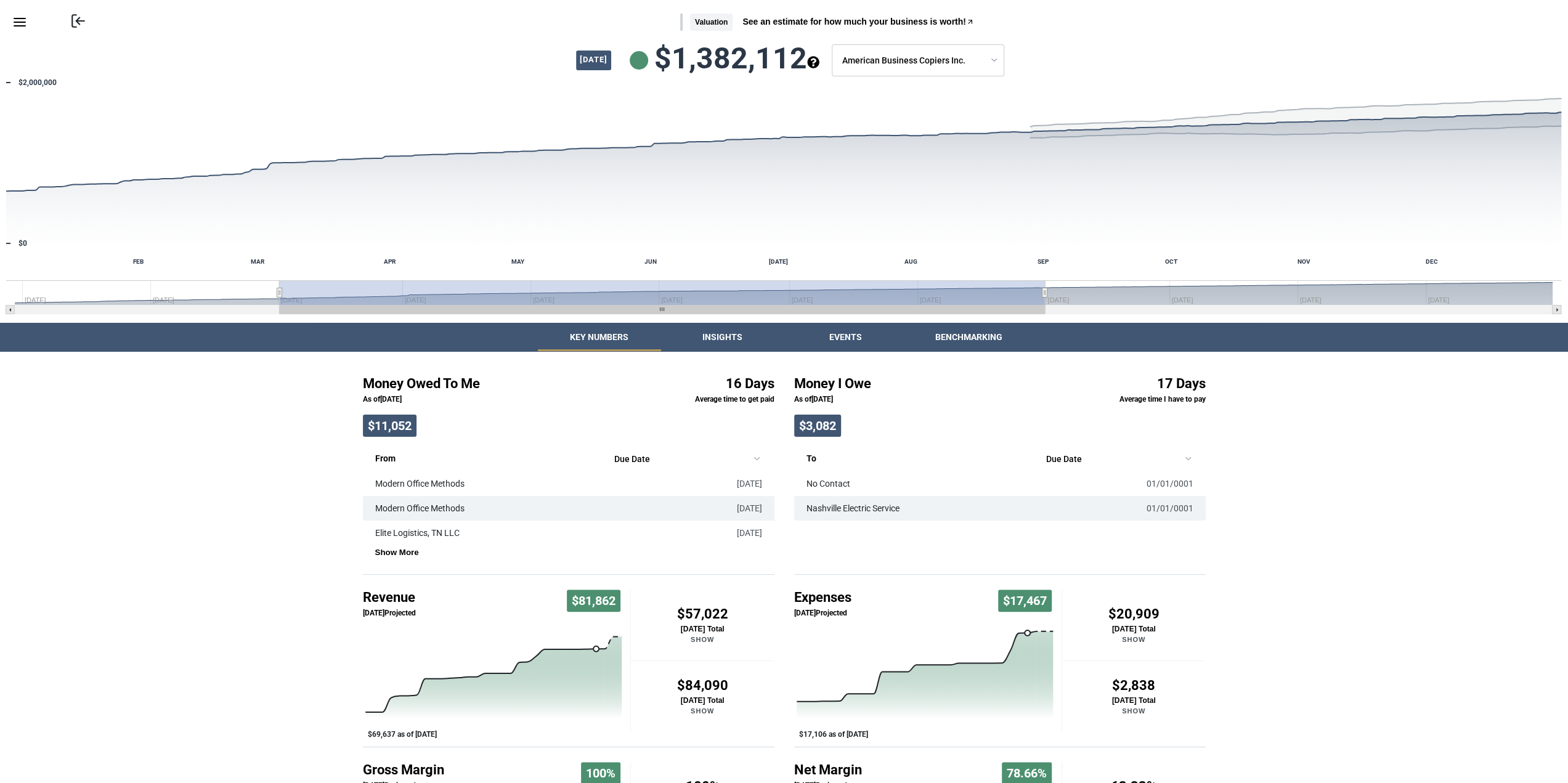
scroll to position [136, 0]
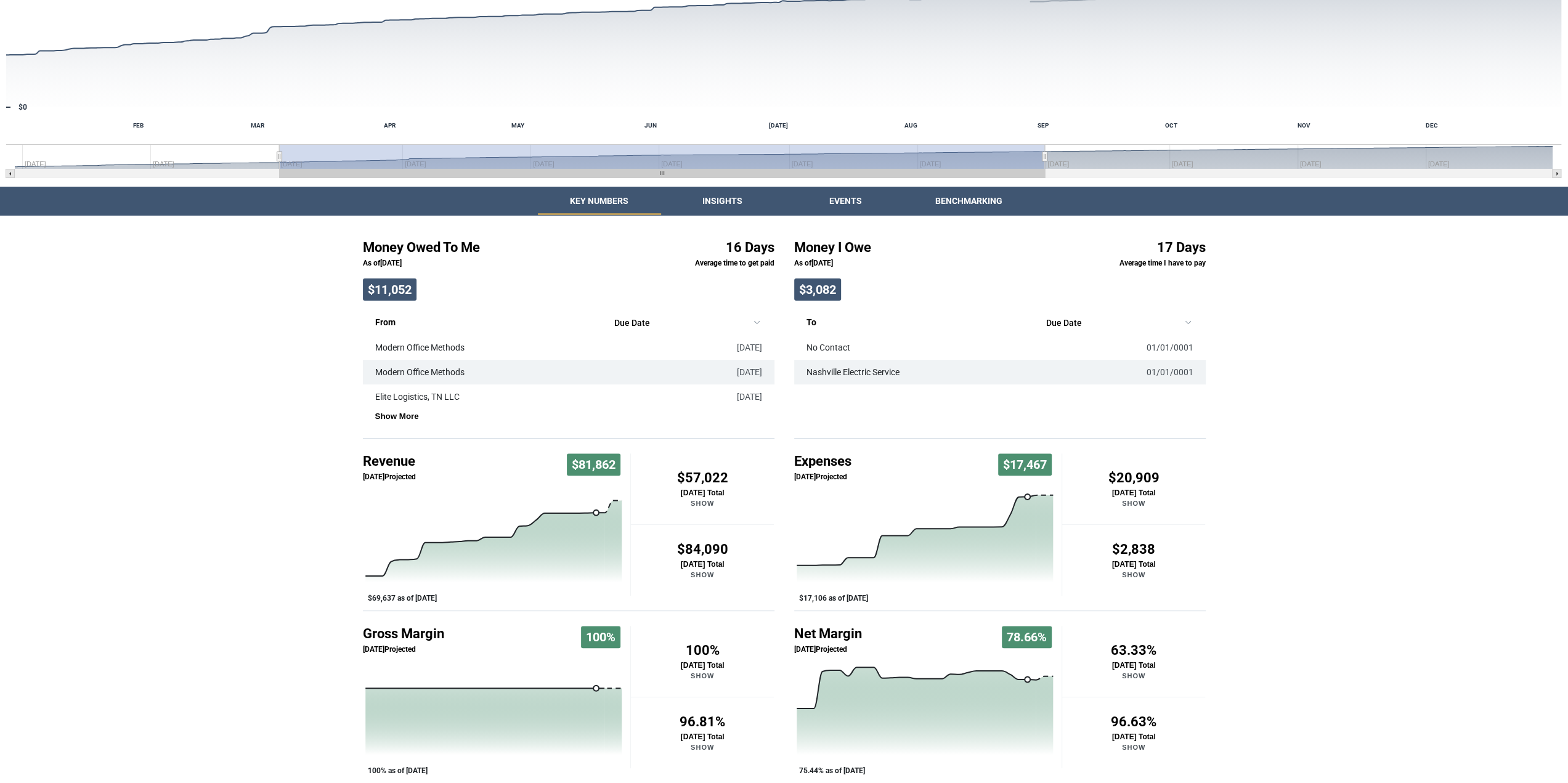
click at [1324, 535] on div "Money Owed To Me As of [DATE] $11,052 16 Days Average time to get paid From Due…" at bounding box center [784, 499] width 1568 height 568
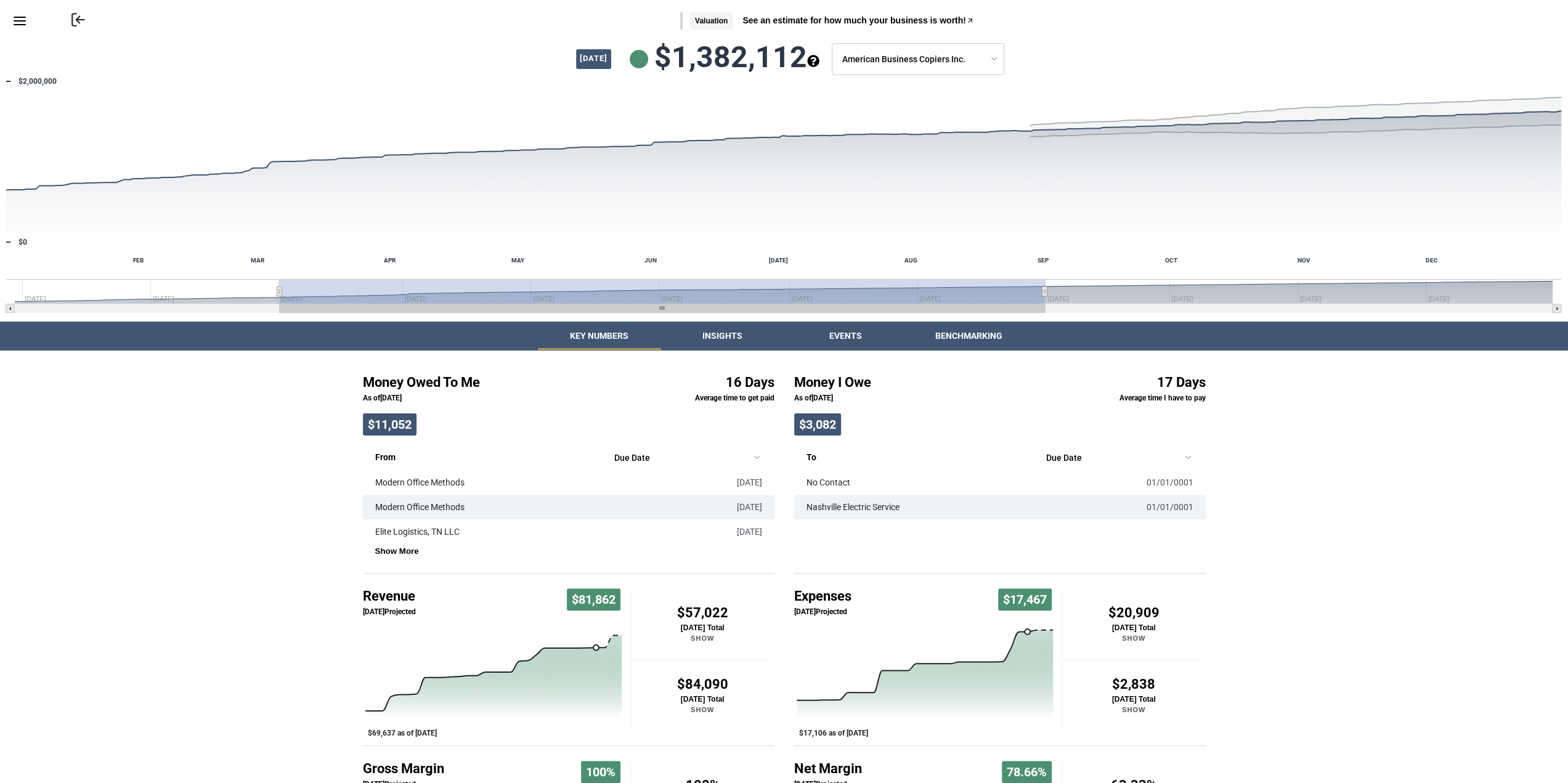
scroll to position [0, 0]
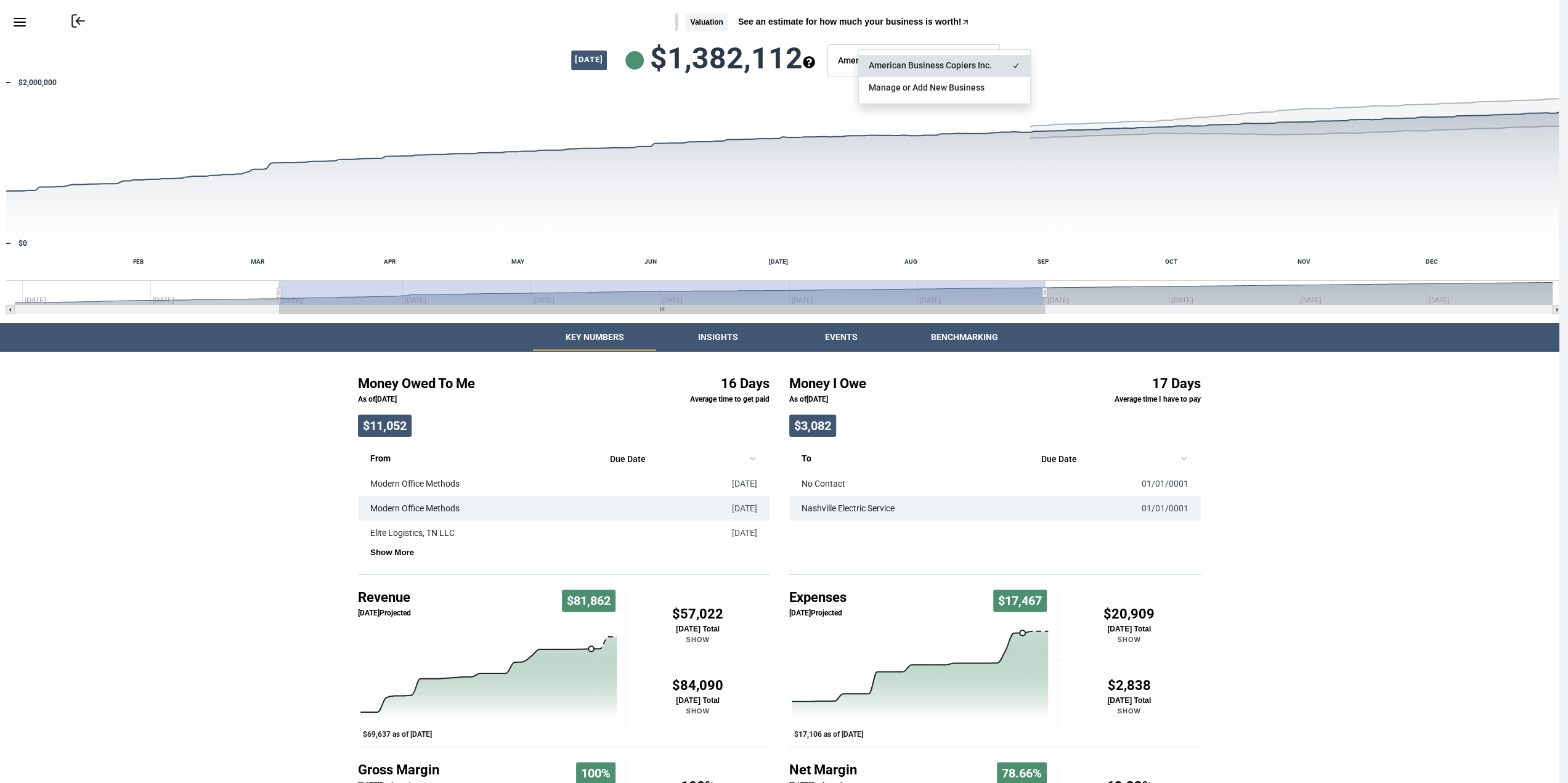
click at [936, 63] on body "Skip to main content Return to Online Banking Valuation See an estimate for how…" at bounding box center [779, 460] width 1559 height 920
